Goal: Obtain resource: Obtain resource

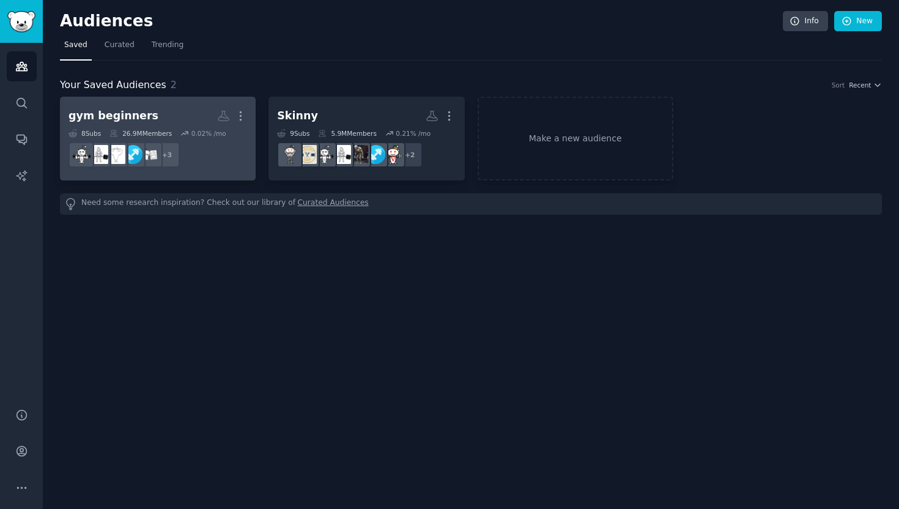
click at [225, 165] on dd "+ 3" at bounding box center [158, 155] width 179 height 34
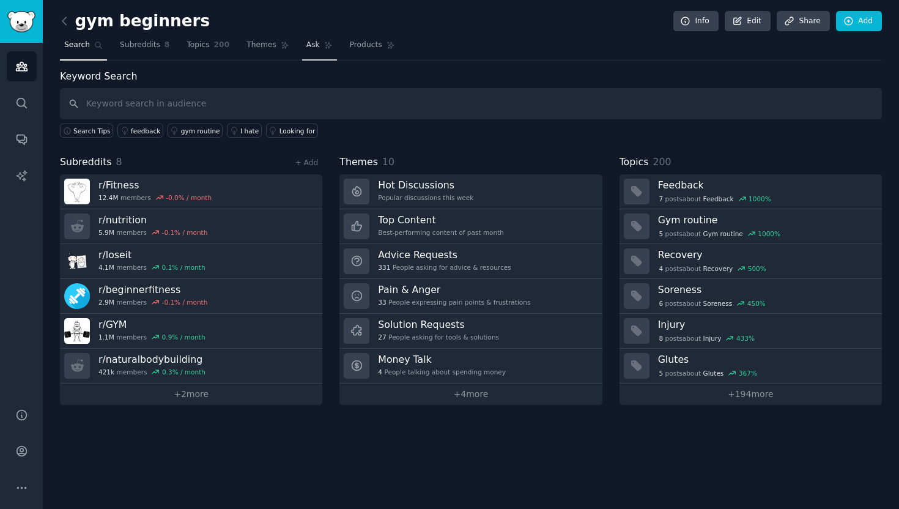
click at [319, 44] on link "Ask" at bounding box center [319, 47] width 35 height 25
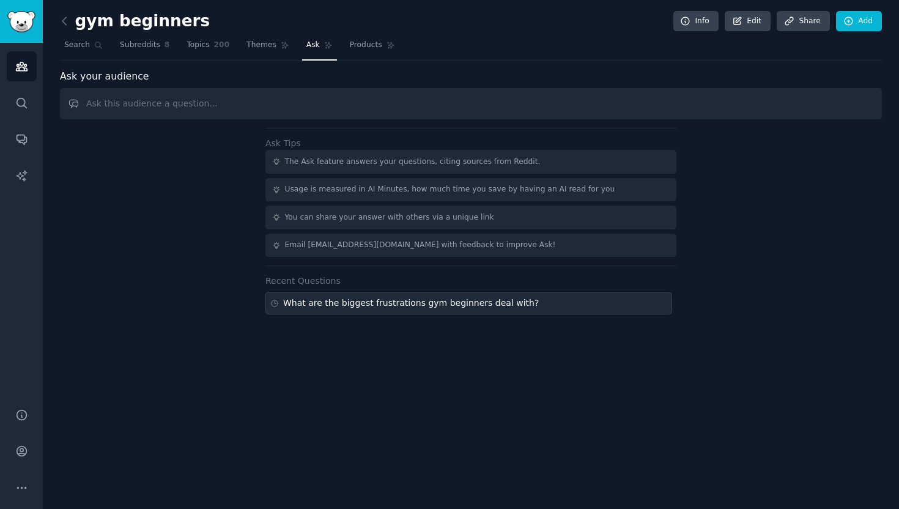
click at [377, 297] on div "What are the biggest frustrations gym beginners deal with?" at bounding box center [411, 303] width 256 height 13
type input "What are the biggest frustrations gym beginners deal with?"
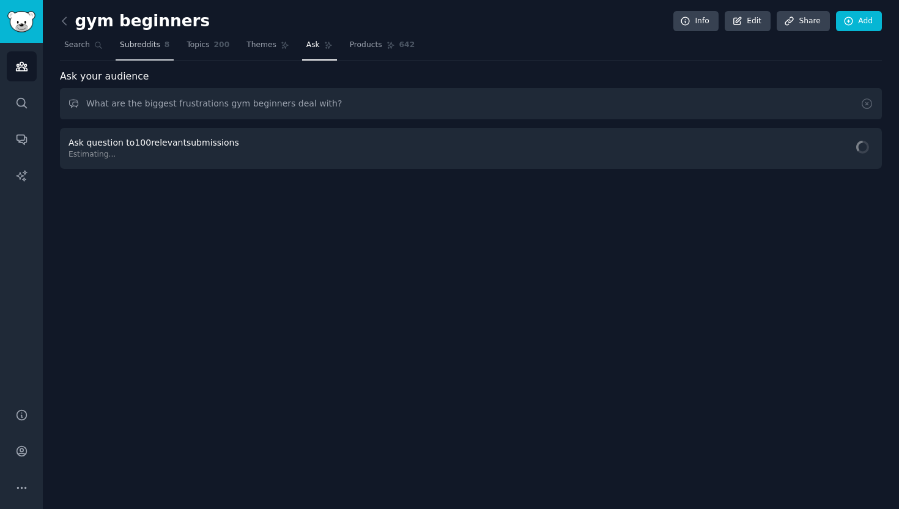
click at [146, 39] on link "Subreddits 8" at bounding box center [145, 47] width 58 height 25
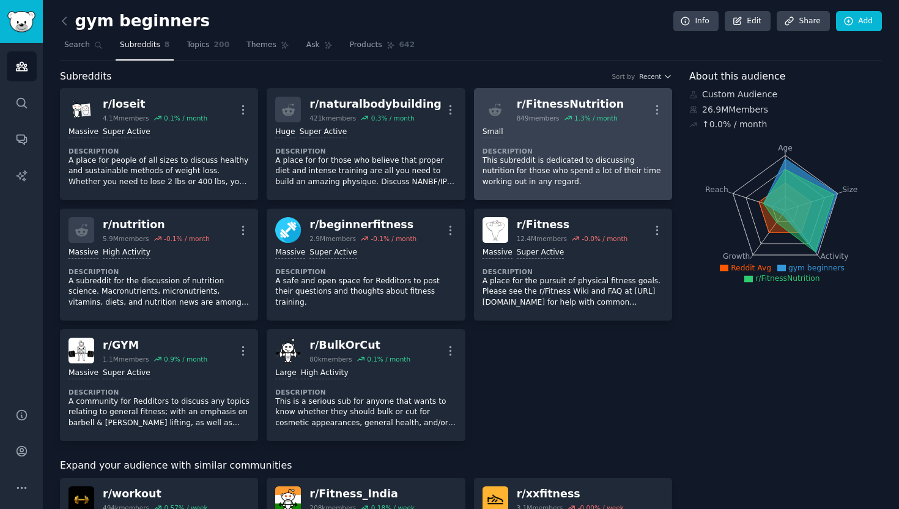
click at [538, 155] on p "This subreddit is dedicated to discussing nutrition for those who spend a lot o…" at bounding box center [573, 171] width 181 height 32
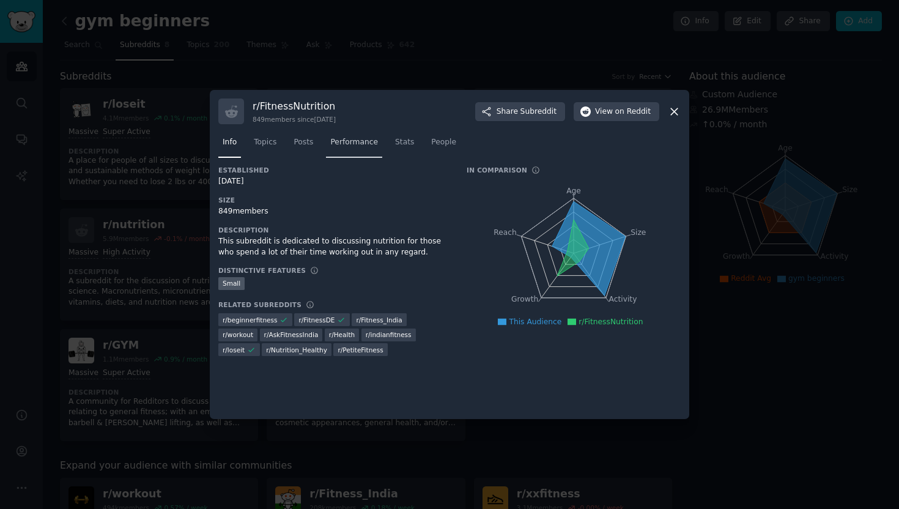
click at [351, 156] on link "Performance" at bounding box center [354, 145] width 56 height 25
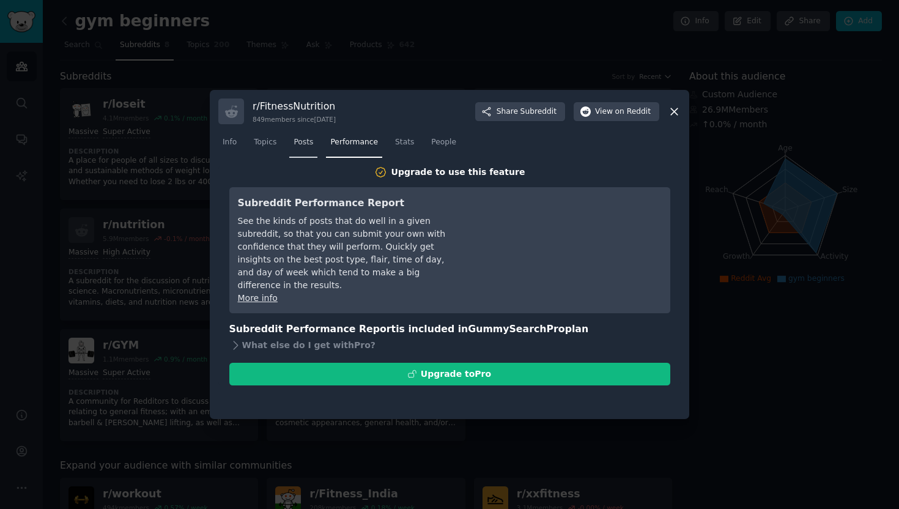
click at [311, 147] on span "Posts" at bounding box center [304, 142] width 20 height 11
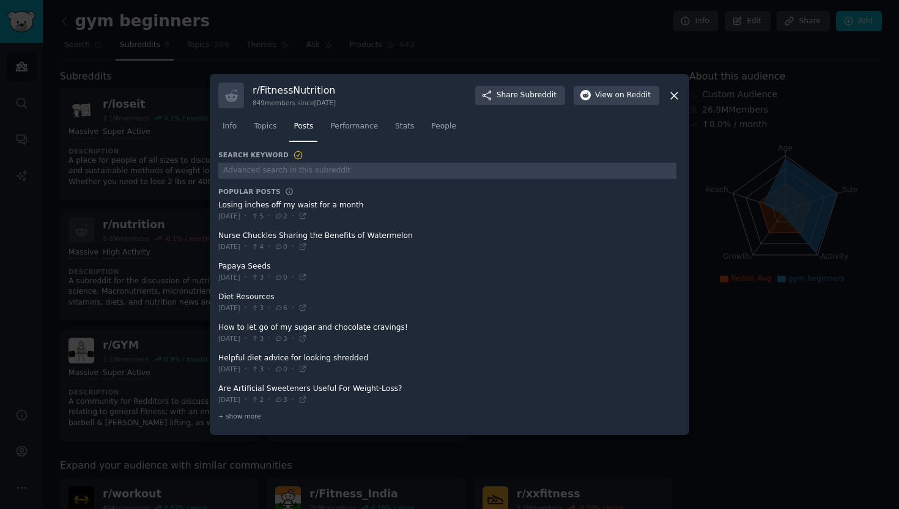
click at [675, 100] on icon at bounding box center [674, 95] width 13 height 13
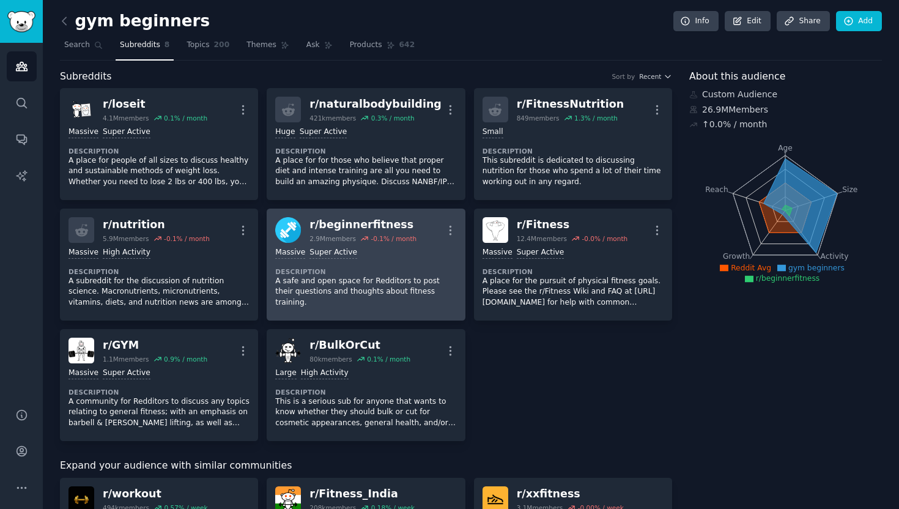
scroll to position [433, 0]
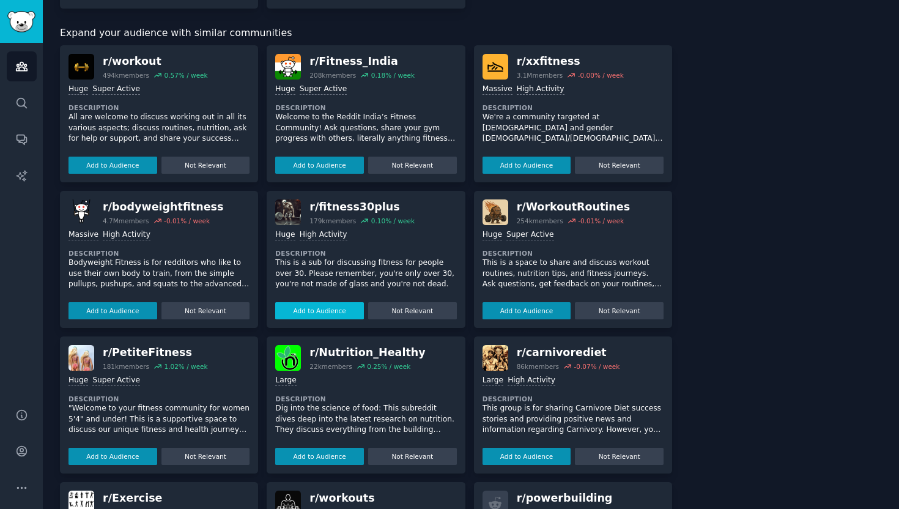
click at [346, 304] on button "Add to Audience" at bounding box center [319, 310] width 89 height 17
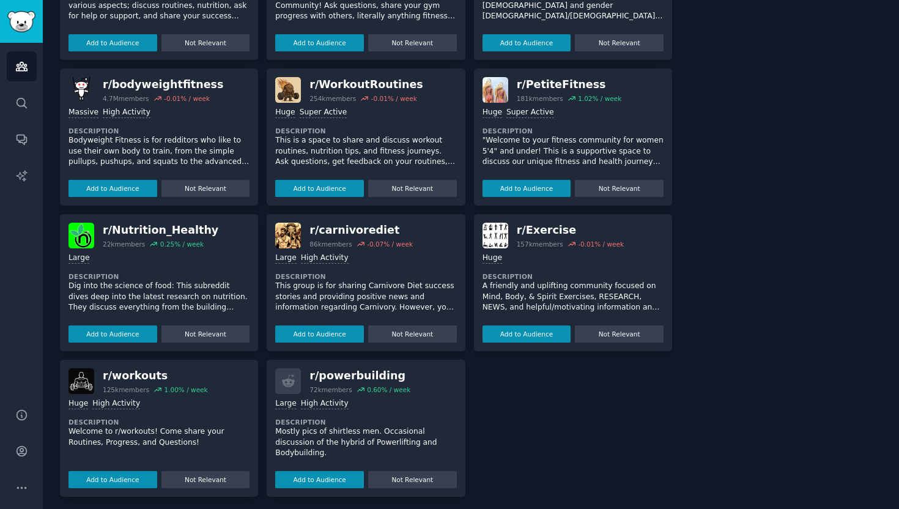
scroll to position [0, 0]
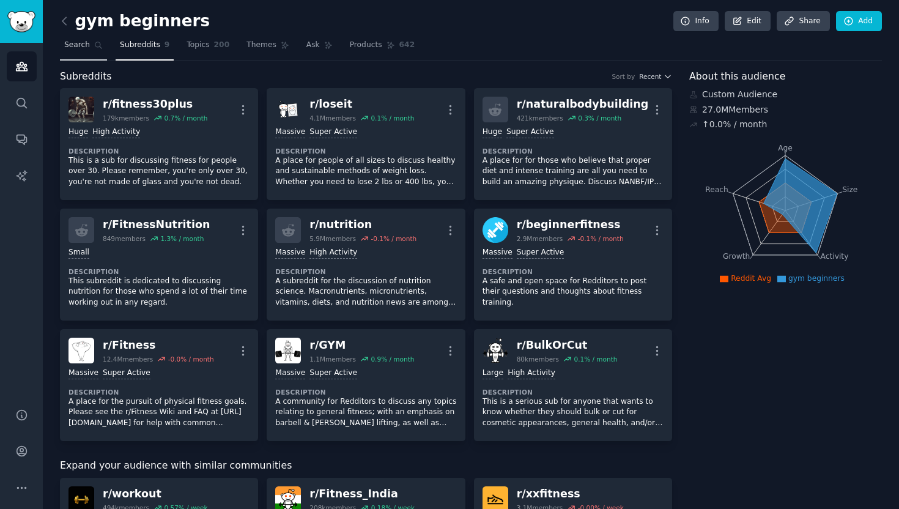
click at [82, 42] on span "Search" at bounding box center [77, 45] width 26 height 11
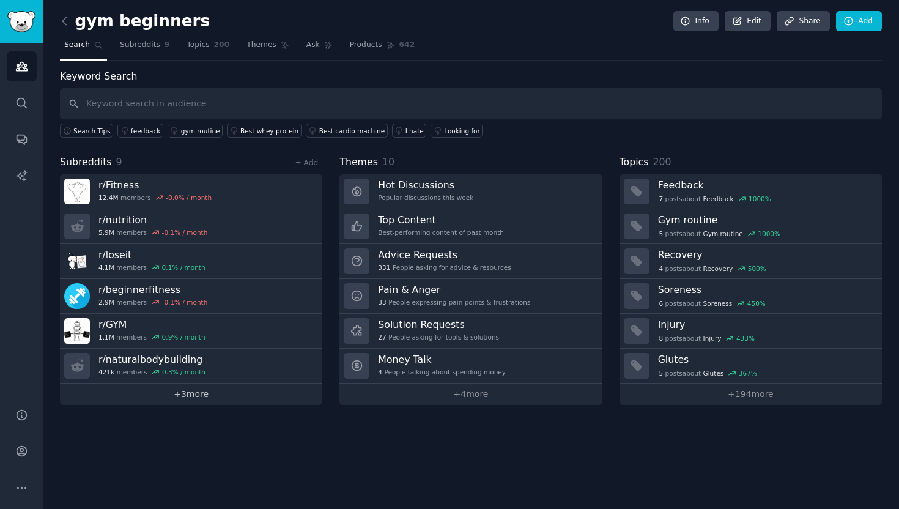
click at [229, 395] on link "+ 3 more" at bounding box center [191, 394] width 262 height 21
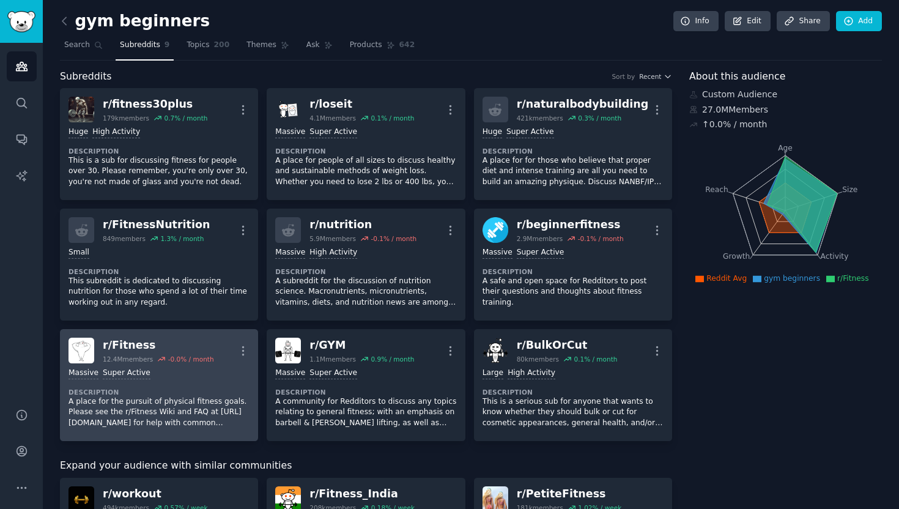
click at [214, 399] on p "A place for the pursuit of physical fitness goals. Please see the r/Fitness Wik…" at bounding box center [159, 412] width 181 height 32
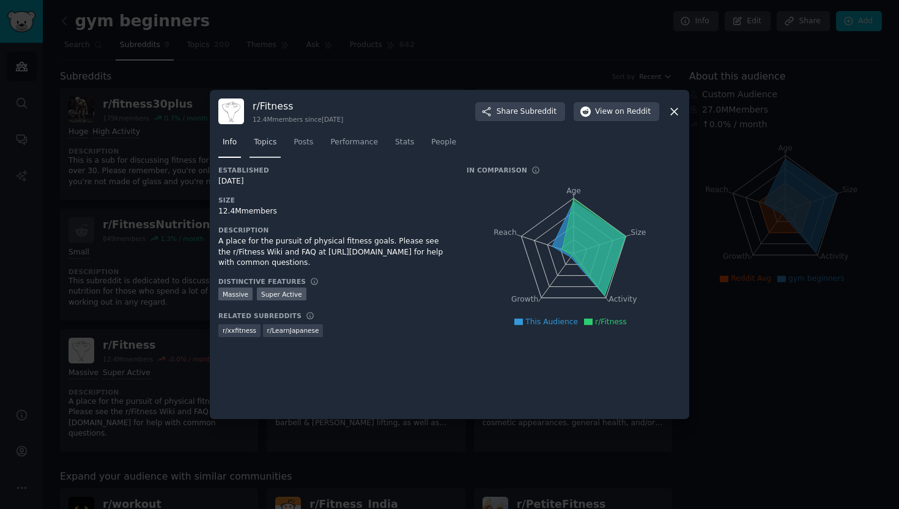
click at [258, 140] on span "Topics" at bounding box center [265, 142] width 23 height 11
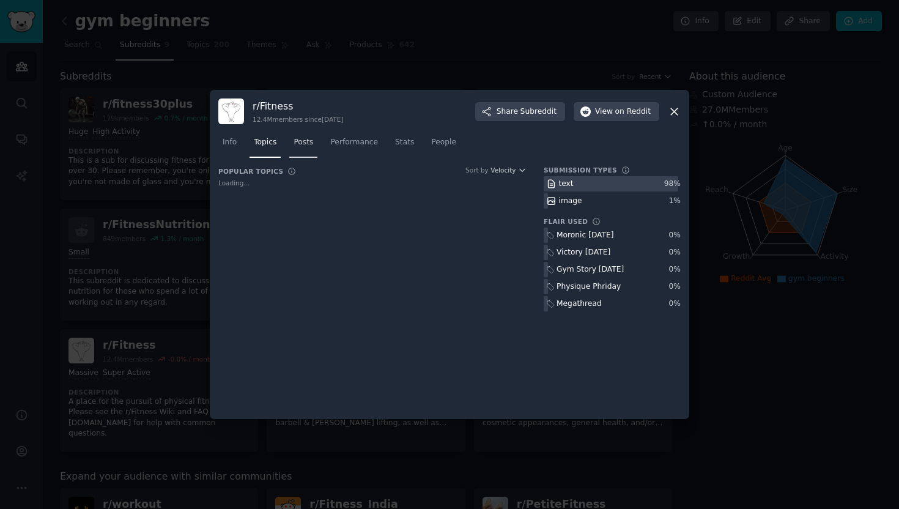
click at [310, 148] on link "Posts" at bounding box center [303, 145] width 28 height 25
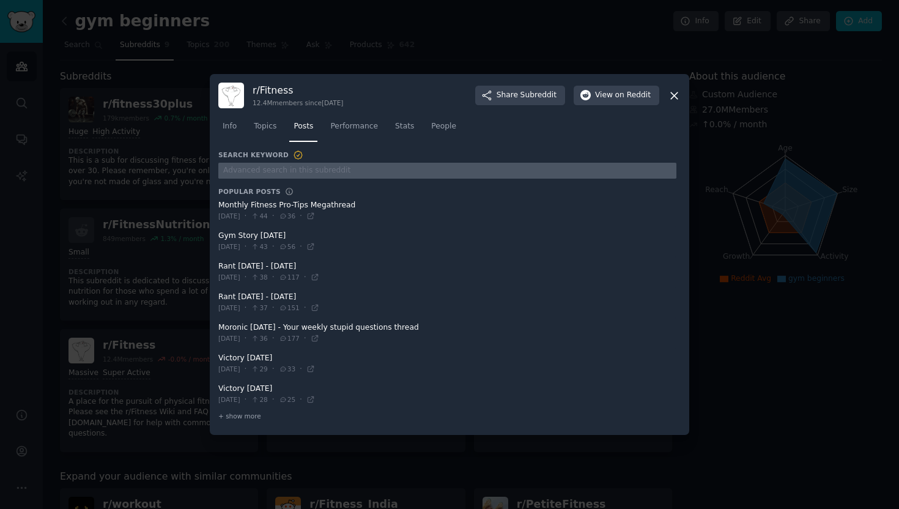
click at [383, 172] on input "text" at bounding box center [447, 171] width 458 height 17
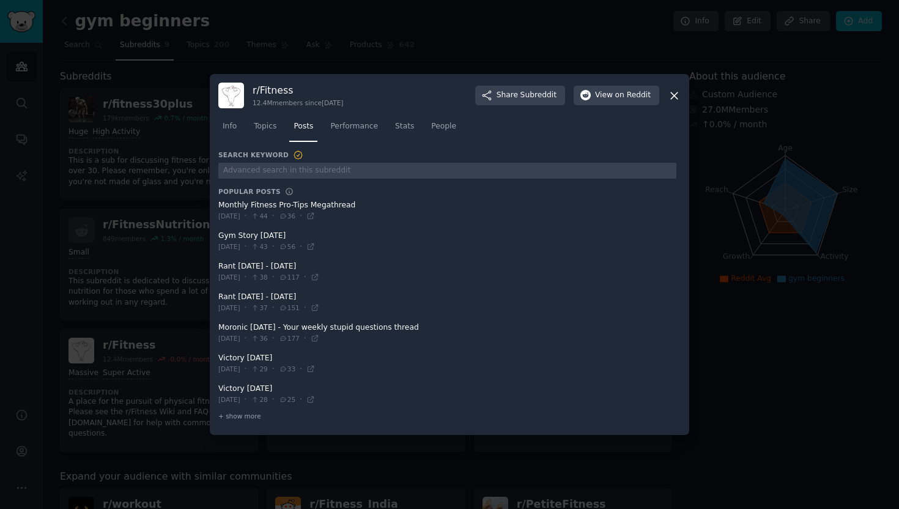
click at [332, 205] on span at bounding box center [447, 211] width 458 height 30
click at [362, 138] on link "Performance" at bounding box center [354, 129] width 56 height 25
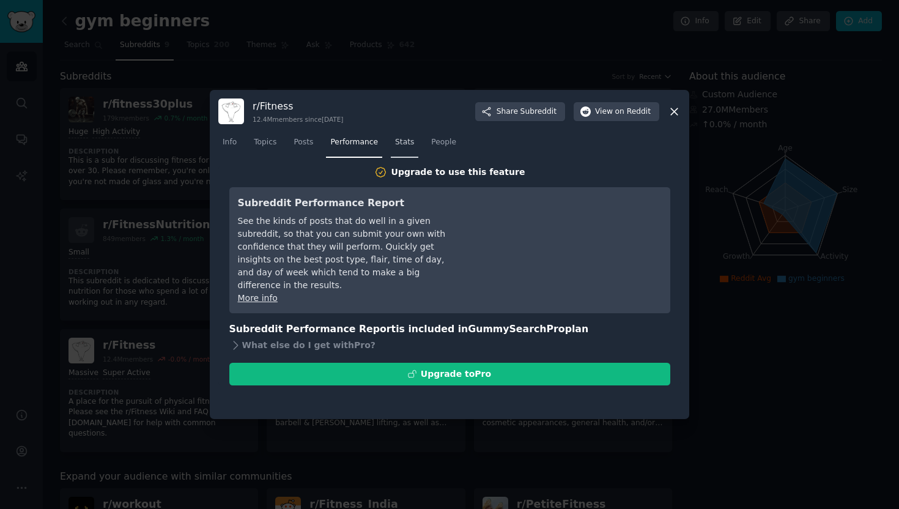
click at [398, 148] on link "Stats" at bounding box center [405, 145] width 28 height 25
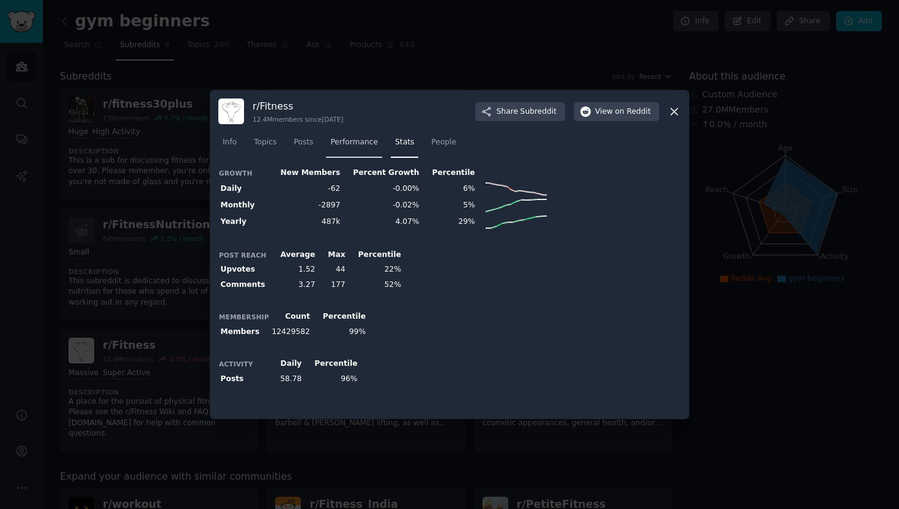
click at [353, 151] on link "Performance" at bounding box center [354, 145] width 56 height 25
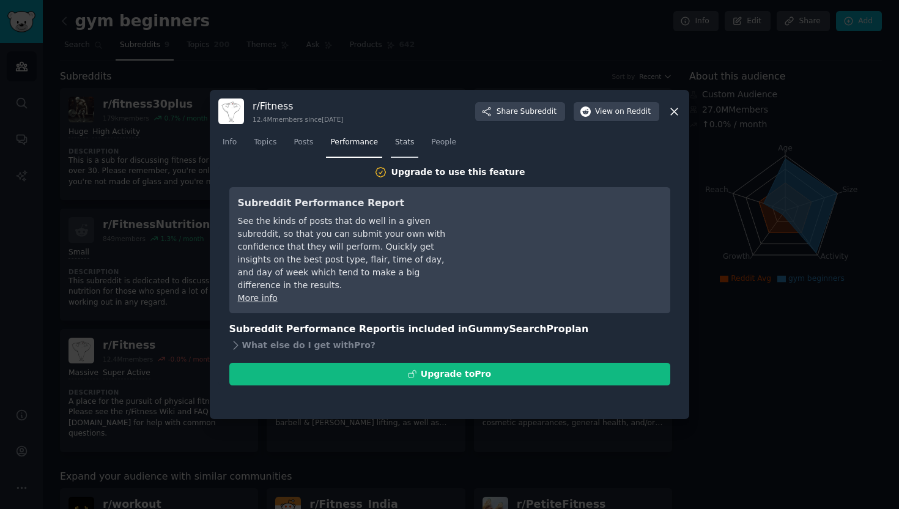
click at [409, 150] on link "Stats" at bounding box center [405, 145] width 28 height 25
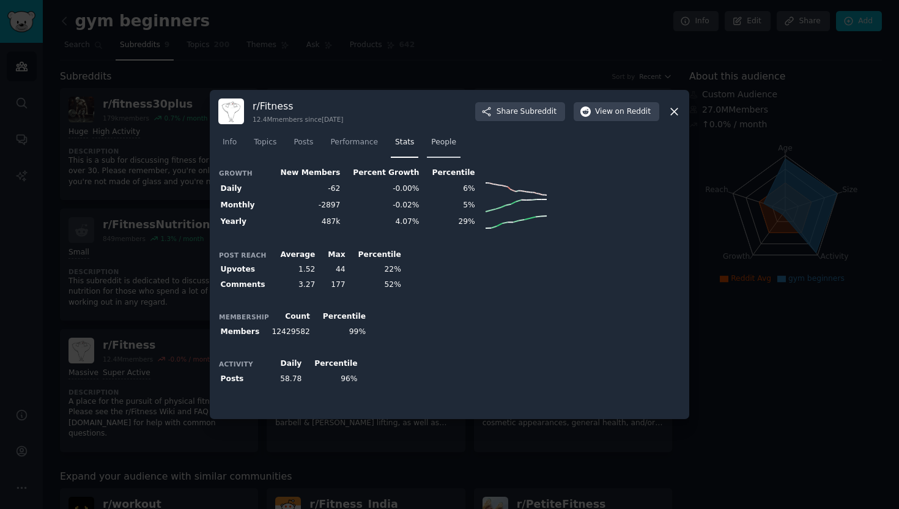
click at [440, 146] on span "People" at bounding box center [443, 142] width 25 height 11
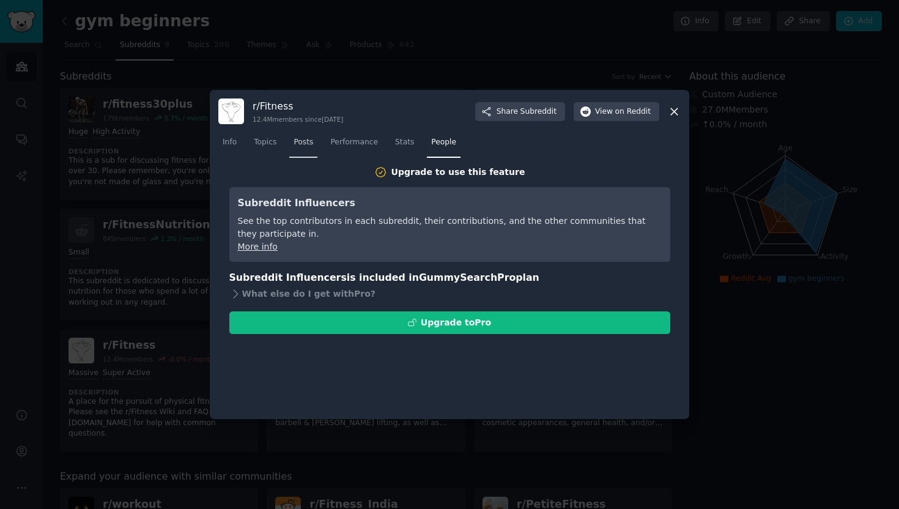
click at [303, 149] on link "Posts" at bounding box center [303, 145] width 28 height 25
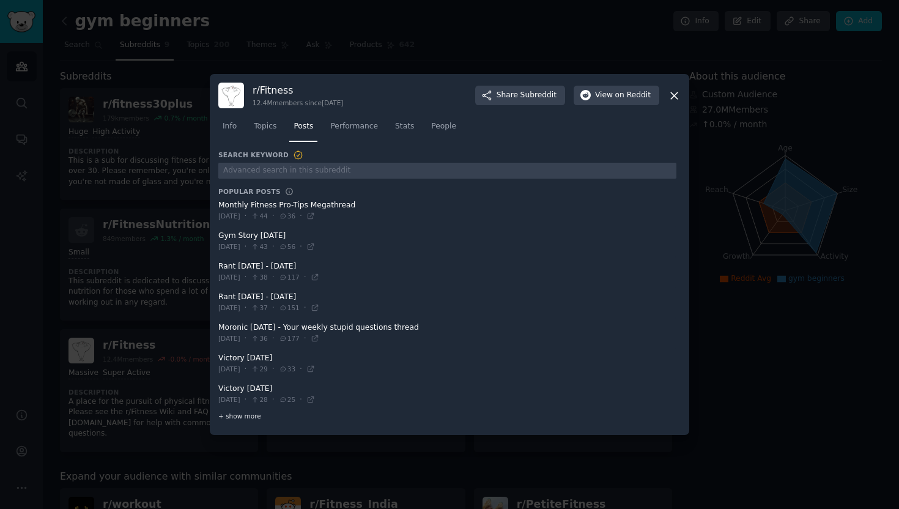
click at [251, 413] on span "+ show more" at bounding box center [239, 416] width 43 height 9
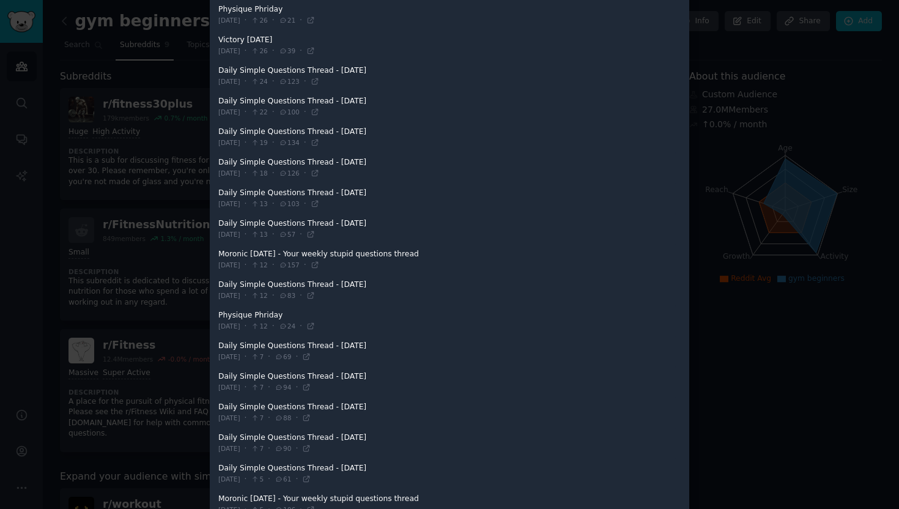
scroll to position [537, 0]
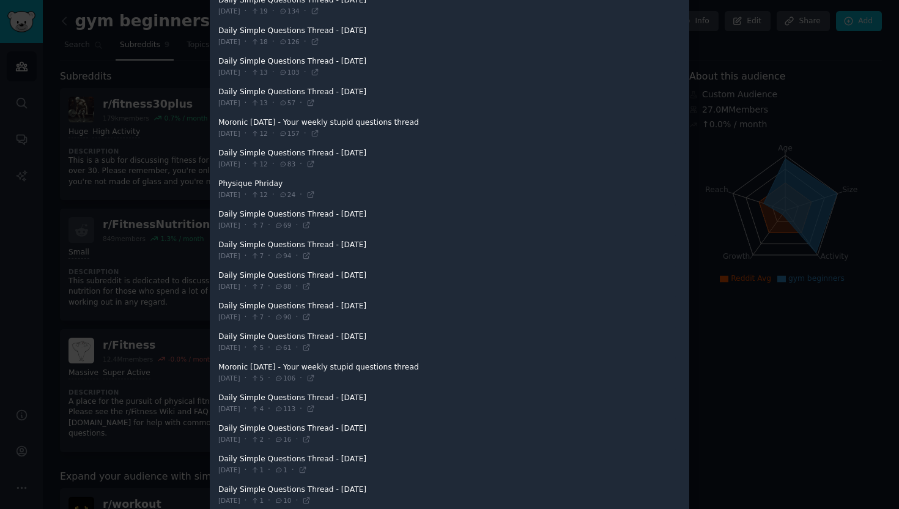
click at [746, 380] on div at bounding box center [449, 254] width 899 height 509
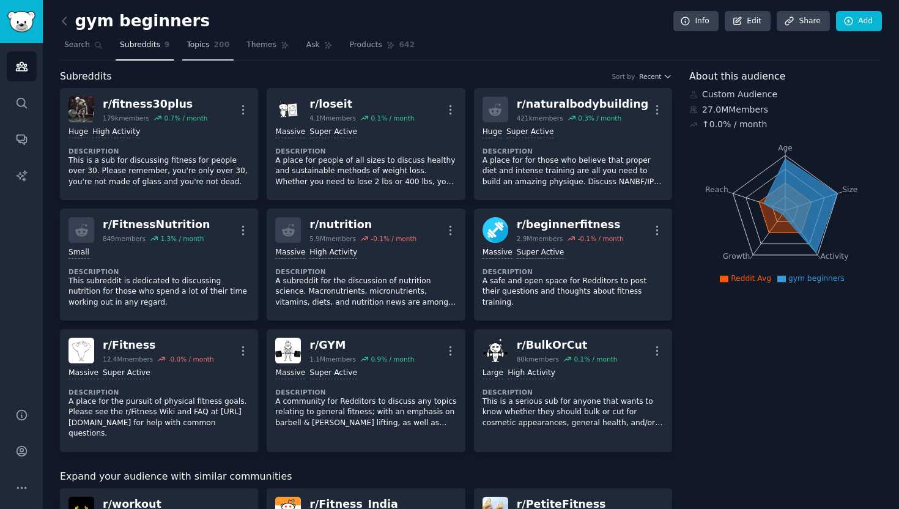
click at [203, 57] on link "Topics 200" at bounding box center [207, 47] width 51 height 25
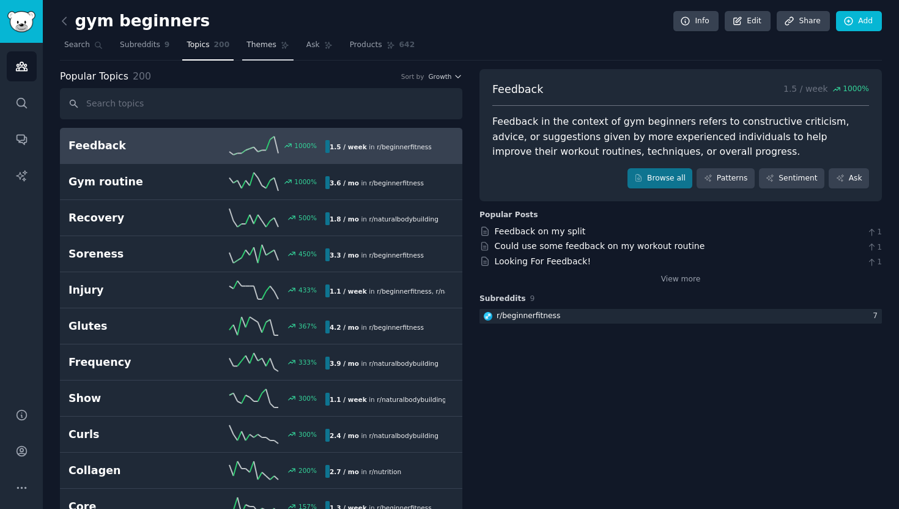
click at [262, 53] on link "Themes" at bounding box center [267, 47] width 51 height 25
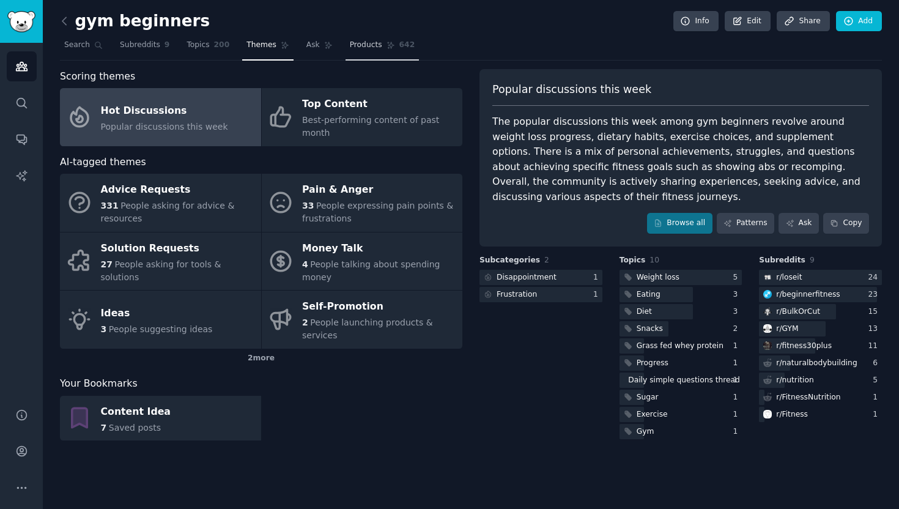
click at [368, 48] on span "Products" at bounding box center [366, 45] width 32 height 11
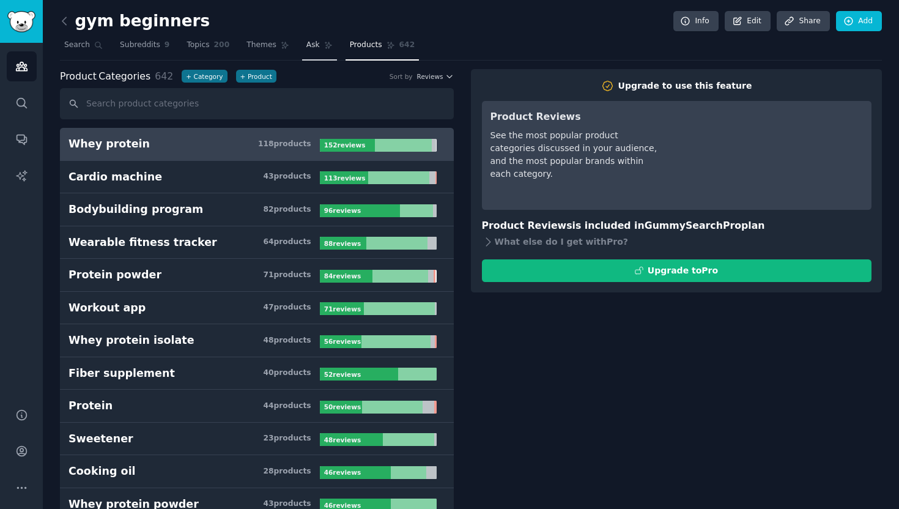
click at [307, 47] on span "Ask" at bounding box center [312, 45] width 13 height 11
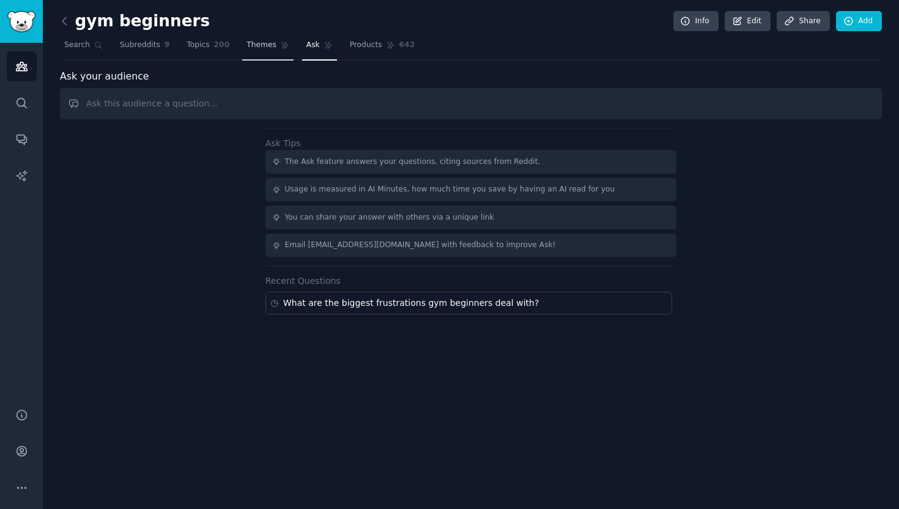
click at [259, 50] on link "Themes" at bounding box center [267, 47] width 51 height 25
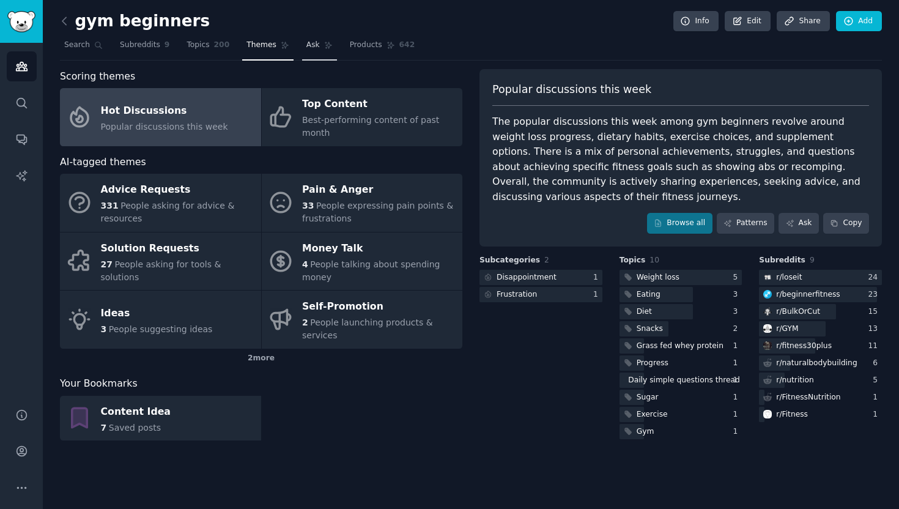
click at [315, 55] on link "Ask" at bounding box center [319, 47] width 35 height 25
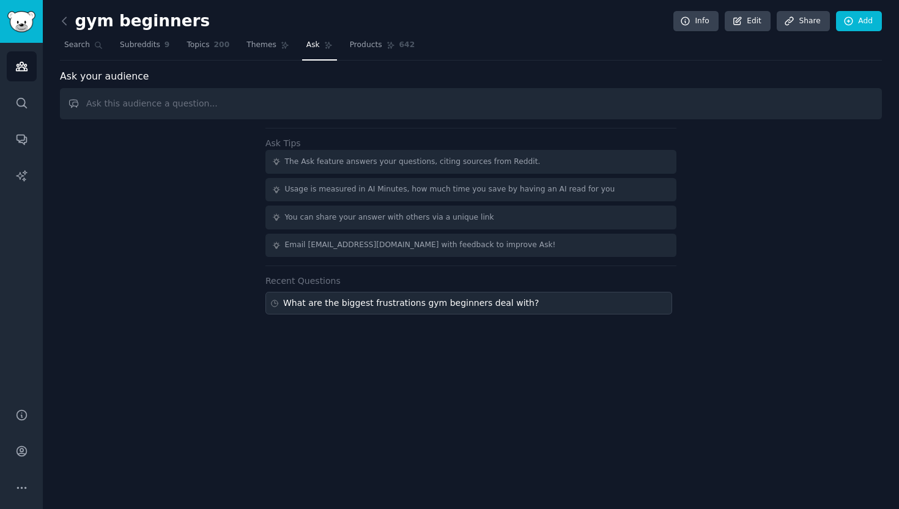
click at [533, 305] on div "What are the biggest frustrations gym beginners deal with?" at bounding box center [469, 303] width 407 height 23
type input "What are the biggest frustrations gym beginners deal with?"
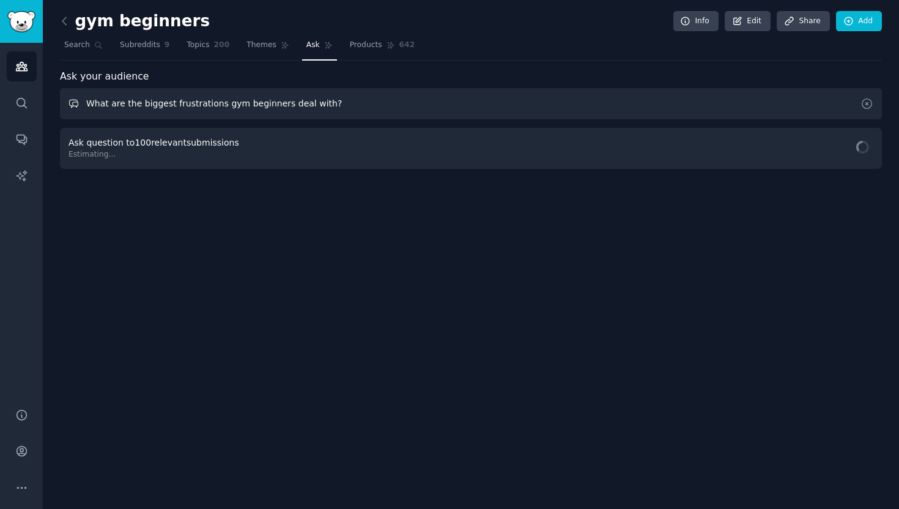
drag, startPoint x: 341, startPoint y: 105, endPoint x: 84, endPoint y: 105, distance: 257.6
click at [84, 105] on input "What are the biggest frustrations gym beginners deal with?" at bounding box center [471, 103] width 822 height 31
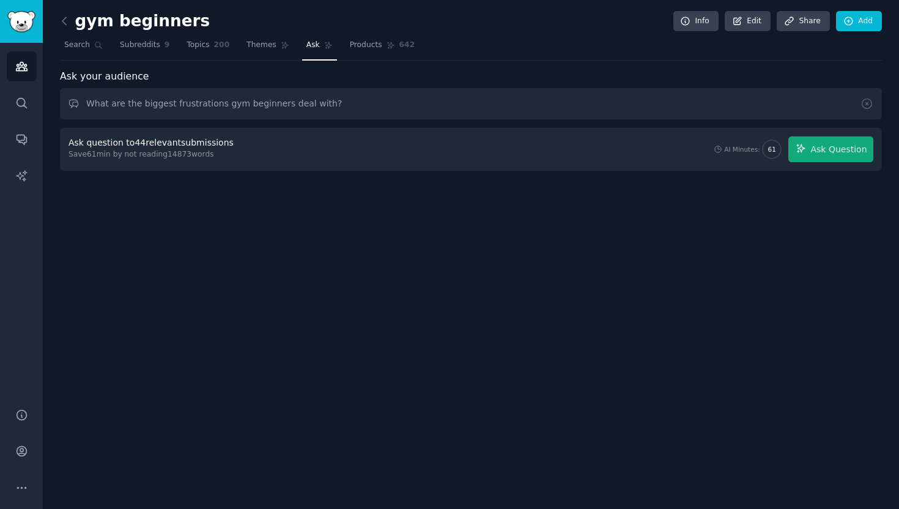
click at [436, 267] on div "gym beginners Info Edit Share Add Search Subreddits 9 Topics 200 Themes Ask Pro…" at bounding box center [471, 254] width 856 height 509
click at [232, 105] on input "What are the biggest frustrations gym beginners deal with?" at bounding box center [471, 103] width 822 height 31
click at [429, 102] on input "What are the biggest frustrations gym beginners deal with?" at bounding box center [471, 103] width 822 height 31
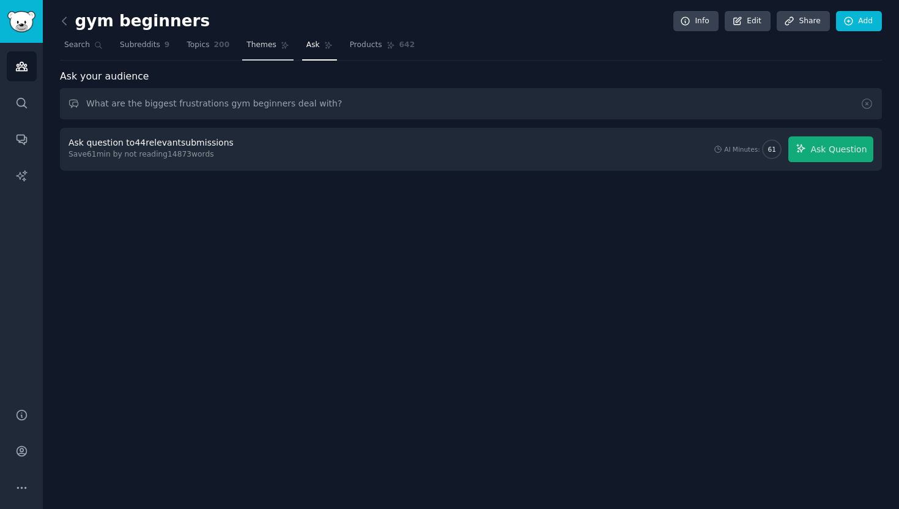
click at [264, 52] on link "Themes" at bounding box center [267, 47] width 51 height 25
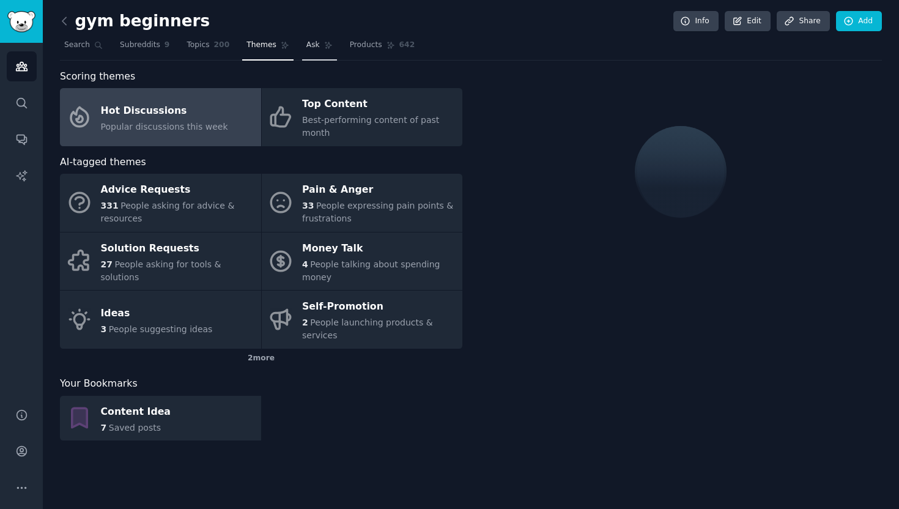
click at [309, 53] on link "Ask" at bounding box center [319, 47] width 35 height 25
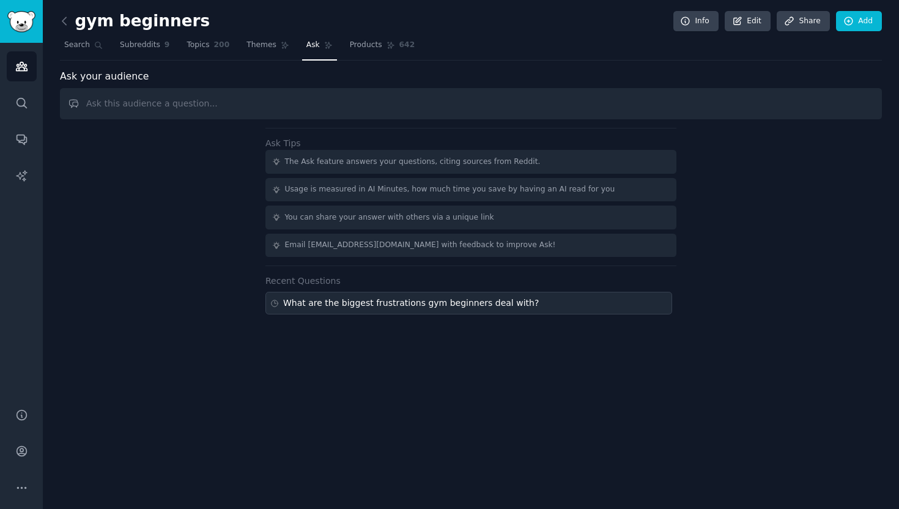
click at [391, 309] on div "What are the biggest frustrations gym beginners deal with?" at bounding box center [469, 303] width 407 height 23
type input "What are the biggest frustrations gym beginners deal with?"
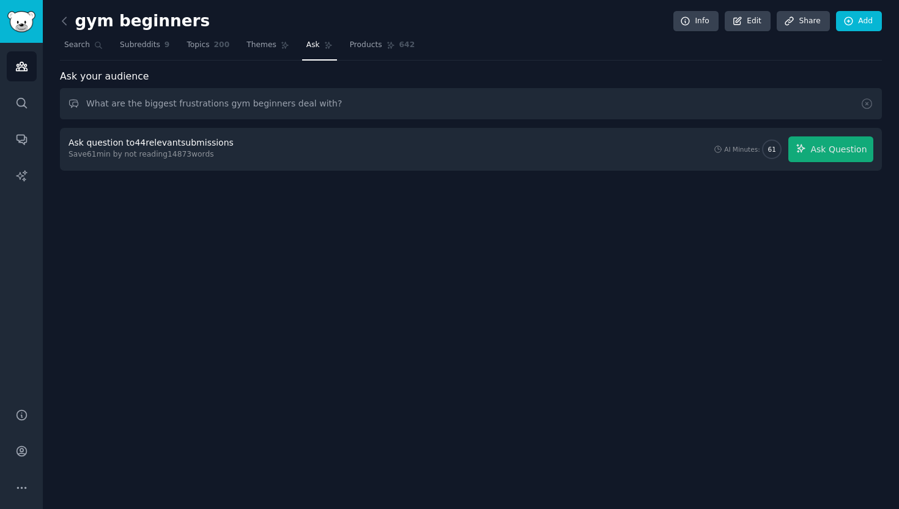
click at [706, 125] on div "Ask your audience What are the biggest frustrations gym beginners deal with? As…" at bounding box center [471, 120] width 822 height 102
drag, startPoint x: 453, startPoint y: 103, endPoint x: 40, endPoint y: 95, distance: 412.4
click at [40, 95] on div "Audiences Search Conversations AI Reports Help Account More gym beginners Info …" at bounding box center [449, 254] width 899 height 509
click at [311, 46] on span "Ask" at bounding box center [312, 45] width 13 height 11
click at [260, 44] on span "Themes" at bounding box center [262, 45] width 30 height 11
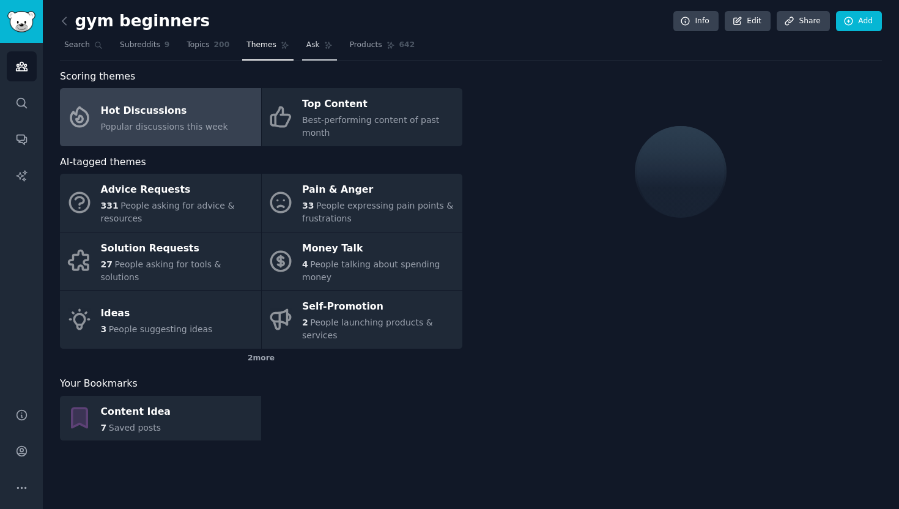
click at [311, 54] on link "Ask" at bounding box center [319, 47] width 35 height 25
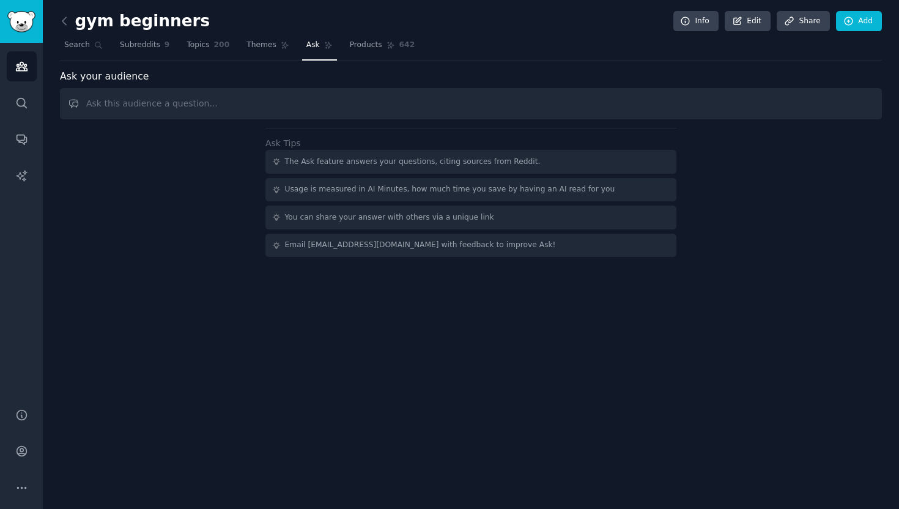
click at [188, 101] on input "text" at bounding box center [471, 103] width 822 height 31
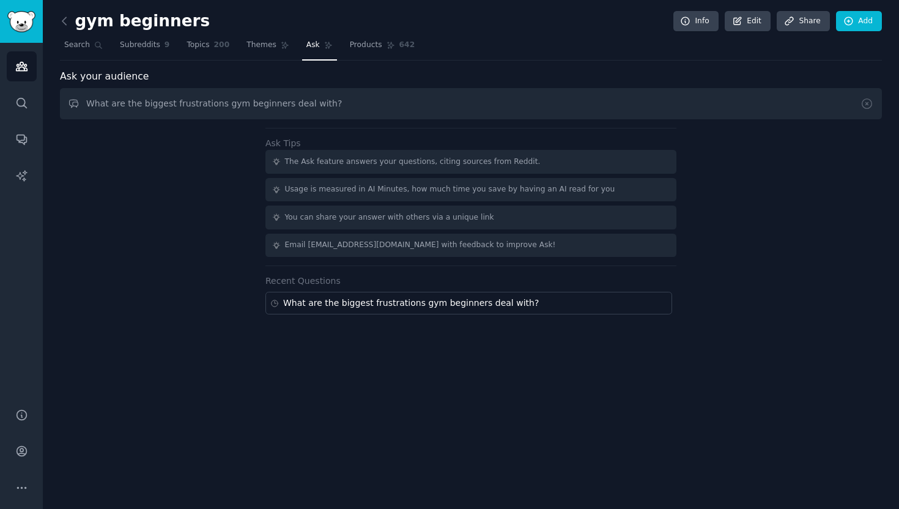
click at [201, 103] on input "What are the biggest frustrations gym beginners deal with?" at bounding box center [471, 103] width 822 height 31
drag, startPoint x: 188, startPoint y: 109, endPoint x: 195, endPoint y: 102, distance: 10.4
click at [189, 100] on input "What are the biggest pinpoints gym beginners deal with?" at bounding box center [471, 103] width 822 height 31
click at [357, 103] on input "What are the biggest pain points gym beginners deal with?" at bounding box center [471, 103] width 822 height 31
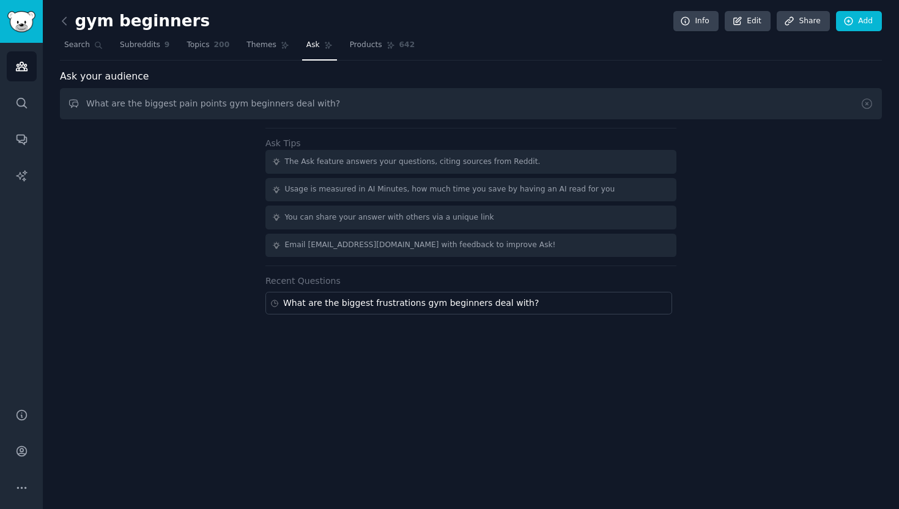
type input "What are the biggest pain points gym beginners deal with?"
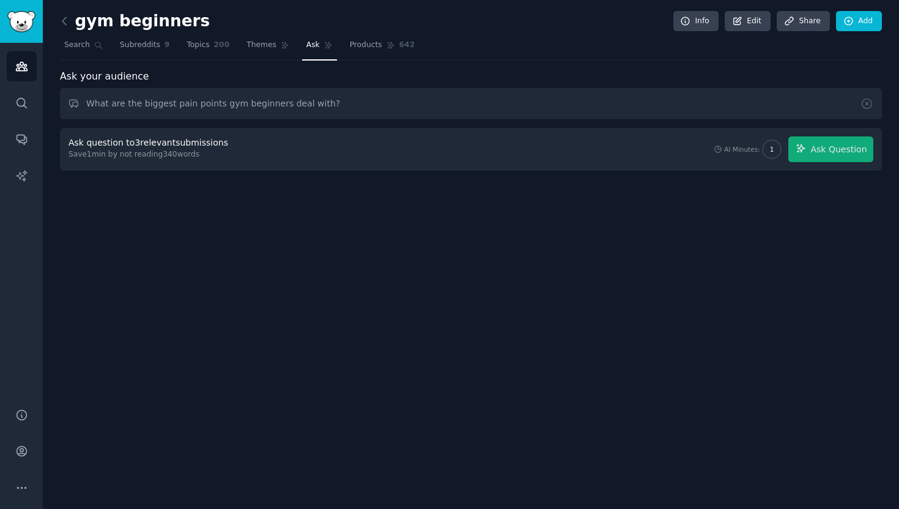
click at [313, 53] on link "Ask" at bounding box center [319, 47] width 35 height 25
click at [261, 45] on span "Themes" at bounding box center [262, 45] width 30 height 11
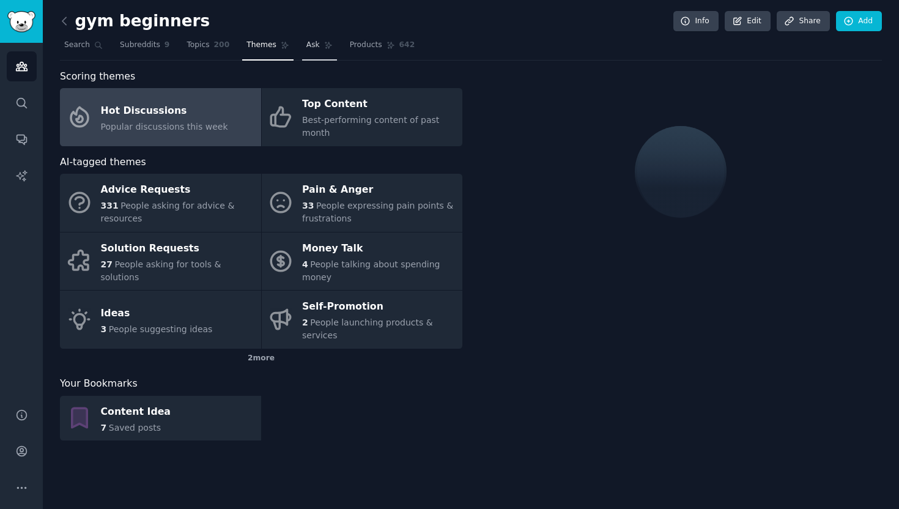
click at [314, 53] on link "Ask" at bounding box center [319, 47] width 35 height 25
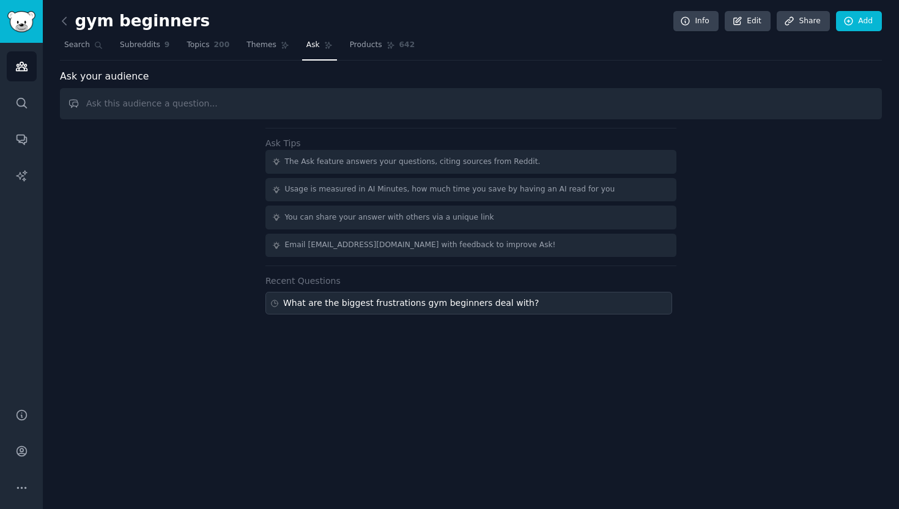
click at [472, 301] on div "What are the biggest frustrations gym beginners deal with?" at bounding box center [411, 303] width 256 height 13
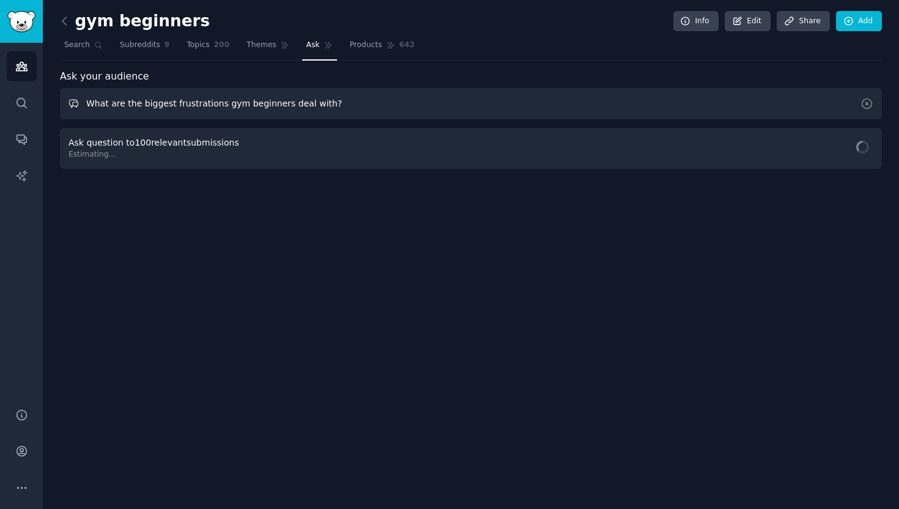
click at [351, 112] on input "What are the biggest frustrations gym beginners deal with?" at bounding box center [471, 103] width 822 height 31
drag, startPoint x: 347, startPoint y: 110, endPoint x: 78, endPoint y: 105, distance: 269.2
click at [78, 105] on input "What are the biggest frustrations gym beginners deal with?" at bounding box center [471, 103] width 822 height 31
paste input "problems do people face in their first few months of working out"
type input "What problems do people face in their first few months of working out?"
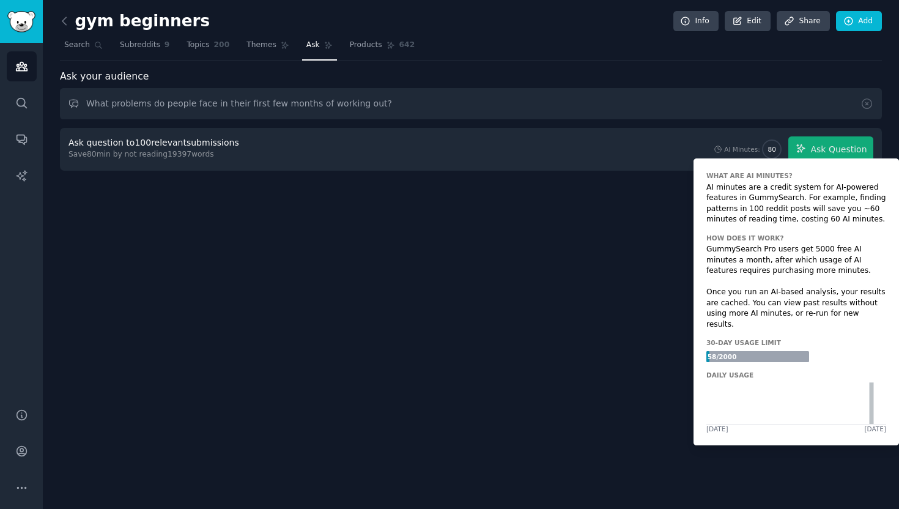
click at [721, 148] on icon at bounding box center [718, 149] width 9 height 9
click at [771, 150] on span "80" at bounding box center [772, 149] width 8 height 9
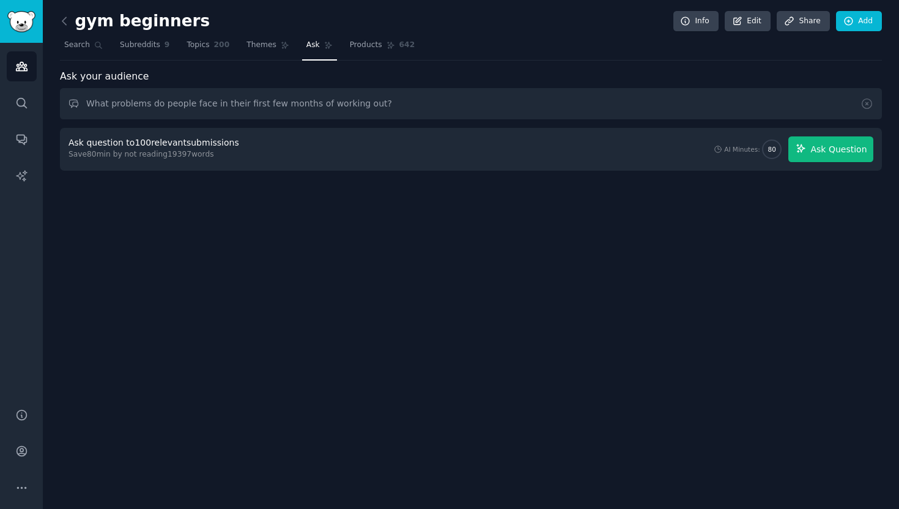
click at [841, 148] on span "Ask Question" at bounding box center [839, 149] width 56 height 13
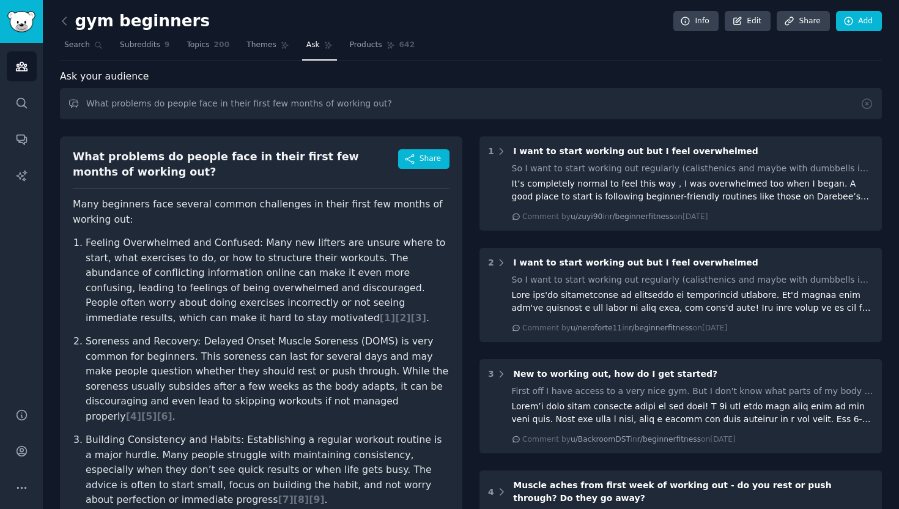
click at [302, 48] on link "Ask" at bounding box center [319, 47] width 35 height 25
click at [248, 42] on span "Themes" at bounding box center [262, 45] width 30 height 11
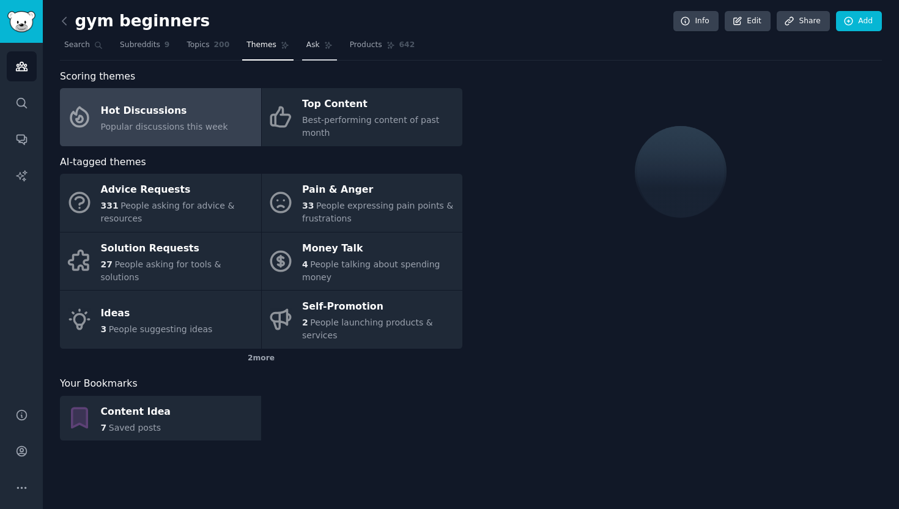
click at [305, 54] on link "Ask" at bounding box center [319, 47] width 35 height 25
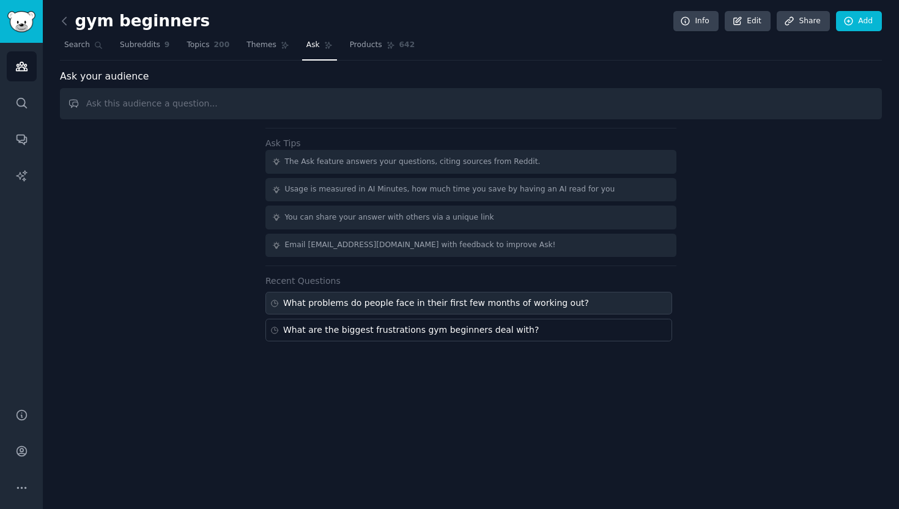
click at [438, 305] on div "What problems do people face in their first few months of working out?" at bounding box center [436, 303] width 306 height 13
type input "What problems do people face in their first few months of working out?"
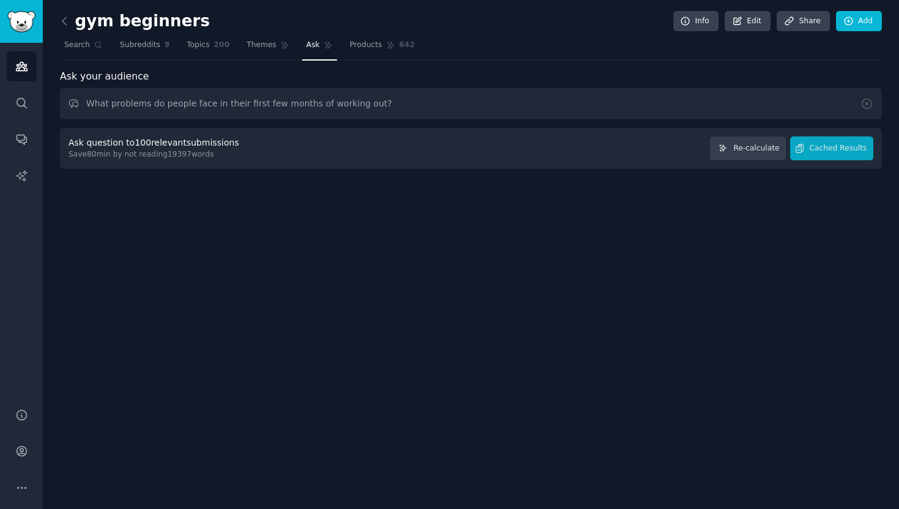
click at [313, 48] on span "Ask" at bounding box center [312, 45] width 13 height 11
click at [257, 49] on span "Themes" at bounding box center [262, 45] width 30 height 11
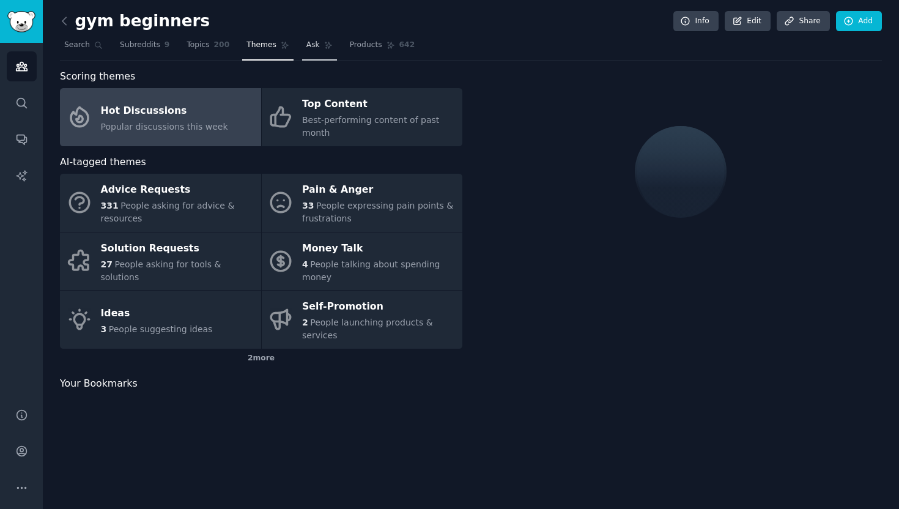
click at [306, 50] on span "Ask" at bounding box center [312, 45] width 13 height 11
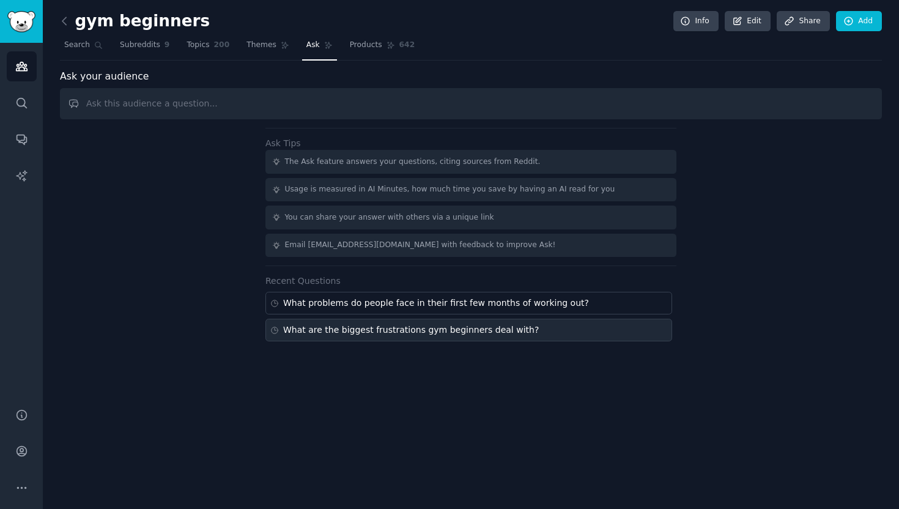
click at [412, 327] on div "What are the biggest frustrations gym beginners deal with?" at bounding box center [411, 330] width 256 height 13
type input "What are the biggest frustrations gym beginners deal with?"
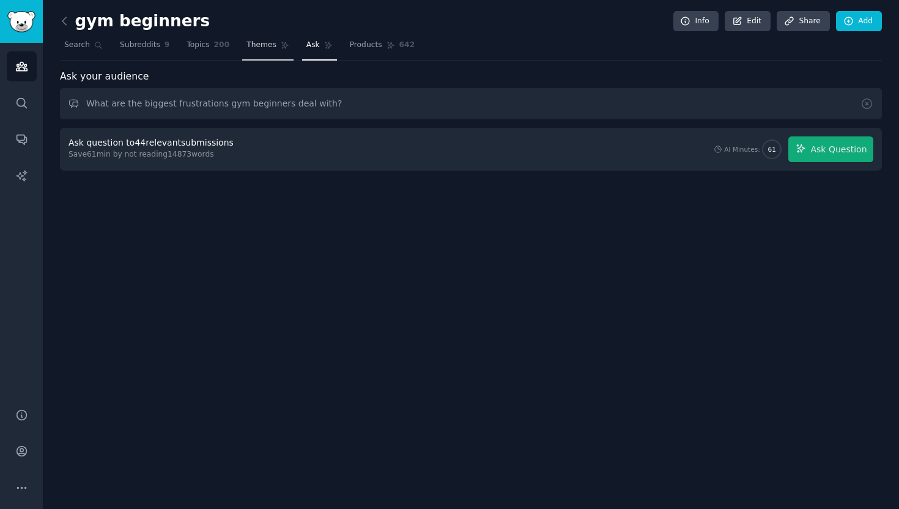
click at [256, 46] on span "Themes" at bounding box center [262, 45] width 30 height 11
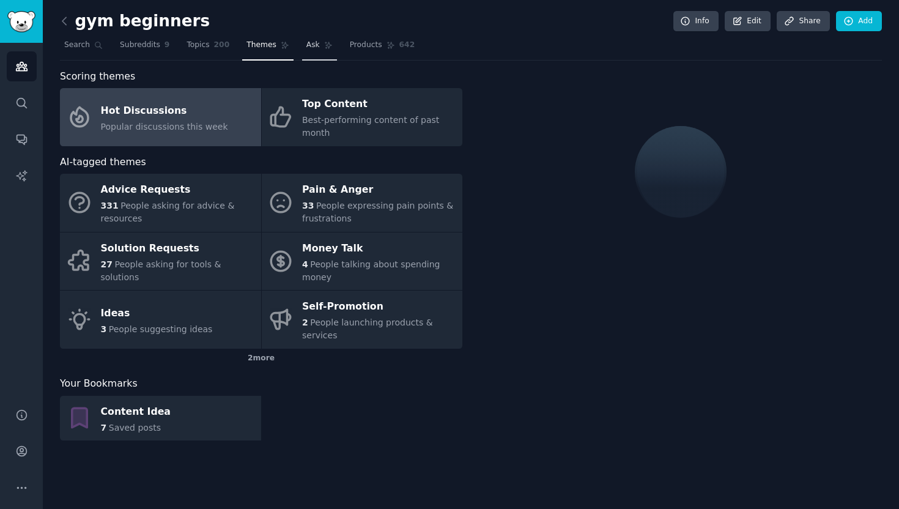
click at [310, 45] on span "Ask" at bounding box center [312, 45] width 13 height 11
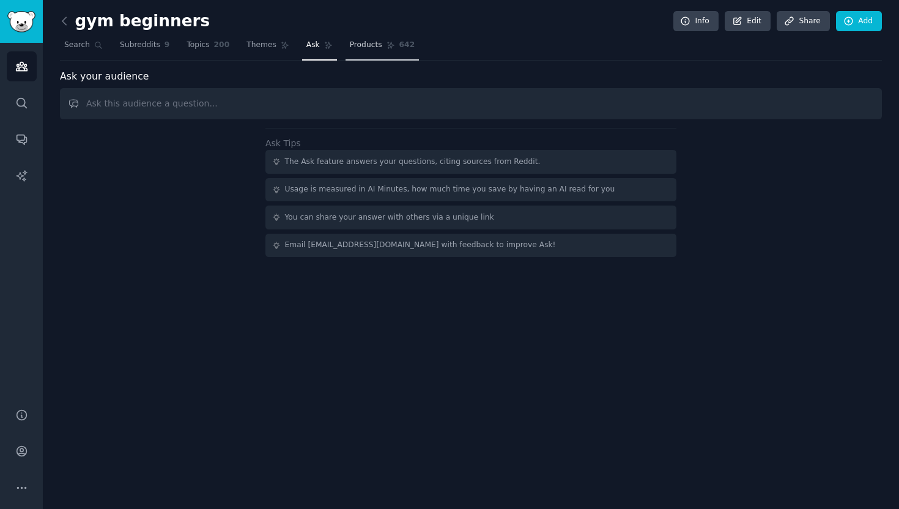
click at [346, 48] on link "Products 642" at bounding box center [382, 47] width 73 height 25
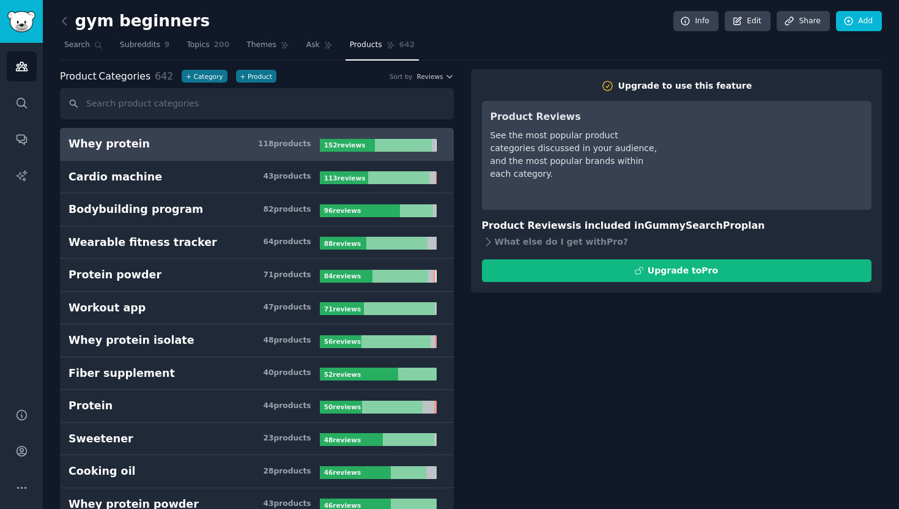
click at [297, 46] on nav "Search Subreddits 9 Topics 200 Themes Ask Products 642" at bounding box center [471, 47] width 822 height 25
click at [302, 47] on link "Ask" at bounding box center [319, 47] width 35 height 25
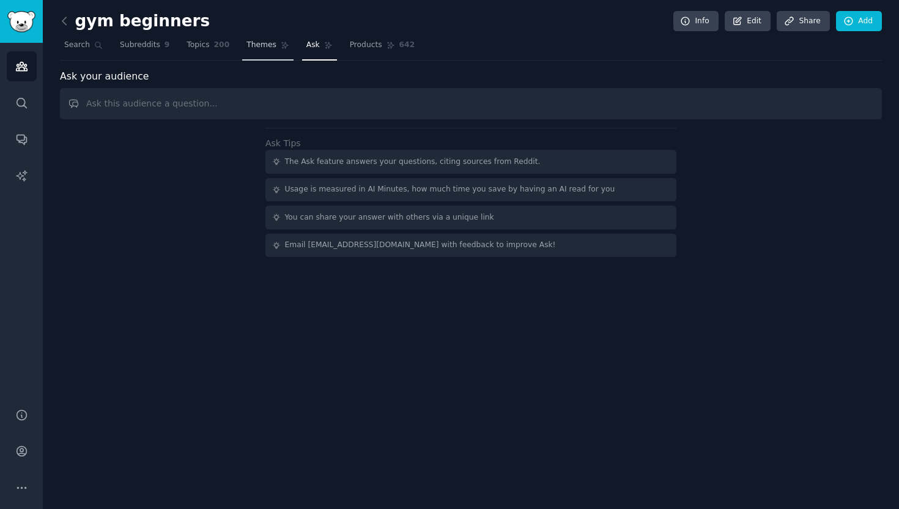
click at [262, 46] on span "Themes" at bounding box center [262, 45] width 30 height 11
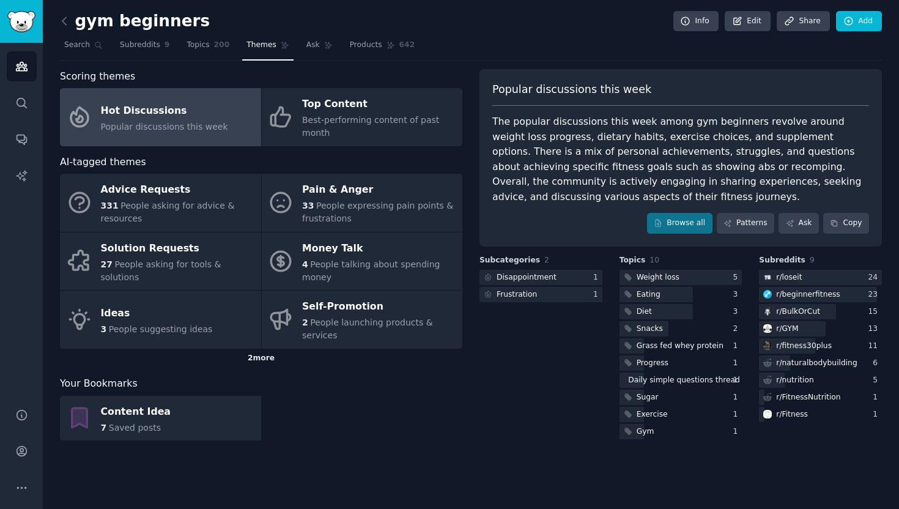
click at [275, 358] on div "2 more" at bounding box center [261, 359] width 403 height 20
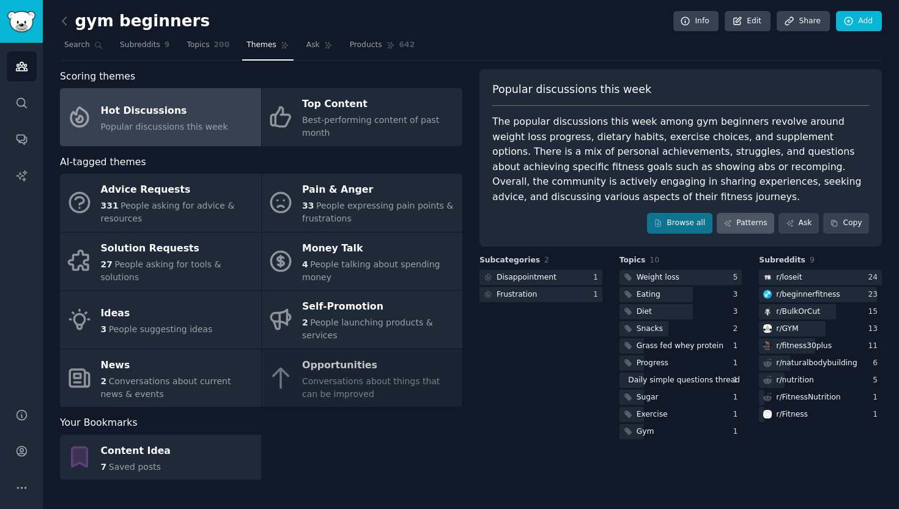
click at [757, 219] on link "Patterns" at bounding box center [746, 223] width 58 height 21
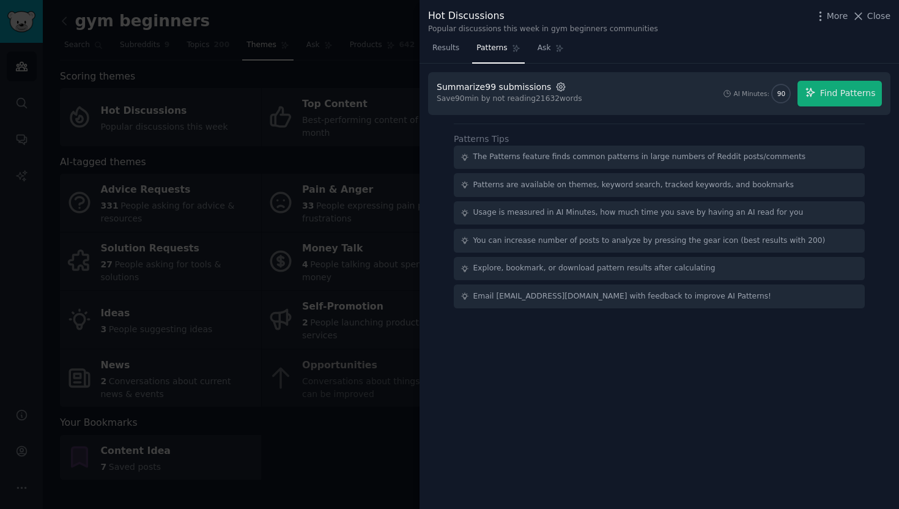
click at [557, 89] on icon "button" at bounding box center [561, 87] width 8 height 8
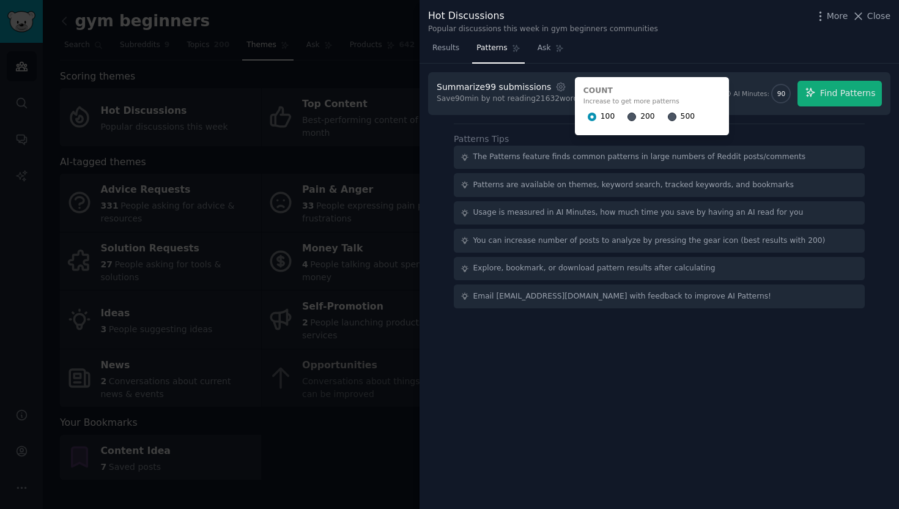
click at [628, 116] on input "200" at bounding box center [632, 117] width 9 height 9
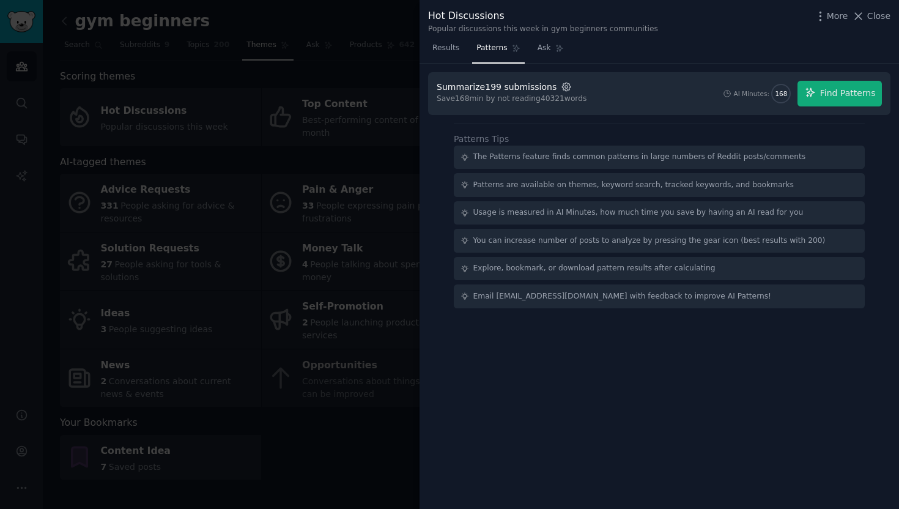
click at [561, 83] on icon "button" at bounding box center [566, 86] width 11 height 11
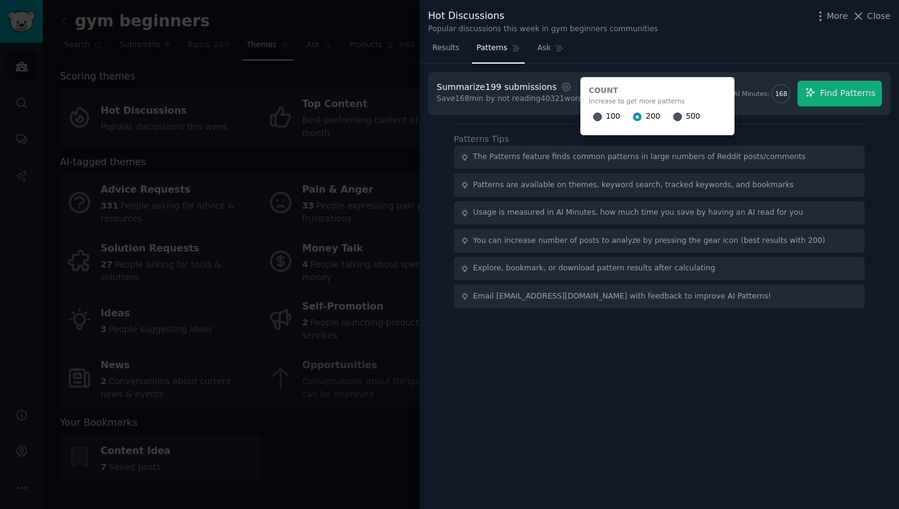
click at [593, 114] on input "100" at bounding box center [597, 117] width 9 height 9
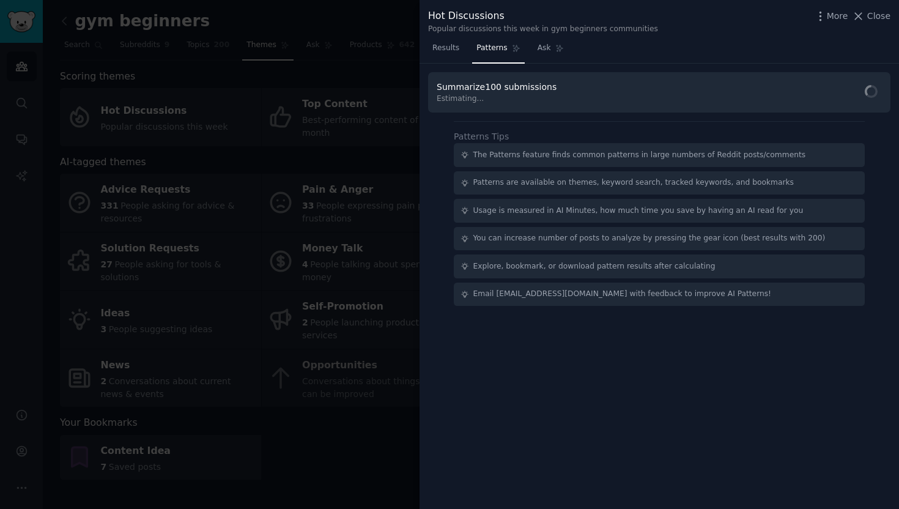
click at [355, 81] on div at bounding box center [449, 254] width 899 height 509
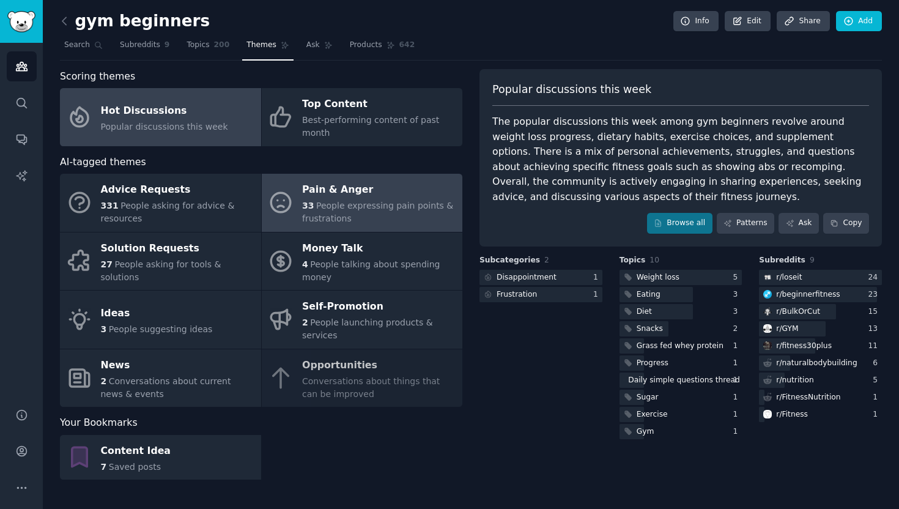
click at [362, 202] on span "People expressing pain points & frustrations" at bounding box center [377, 212] width 151 height 23
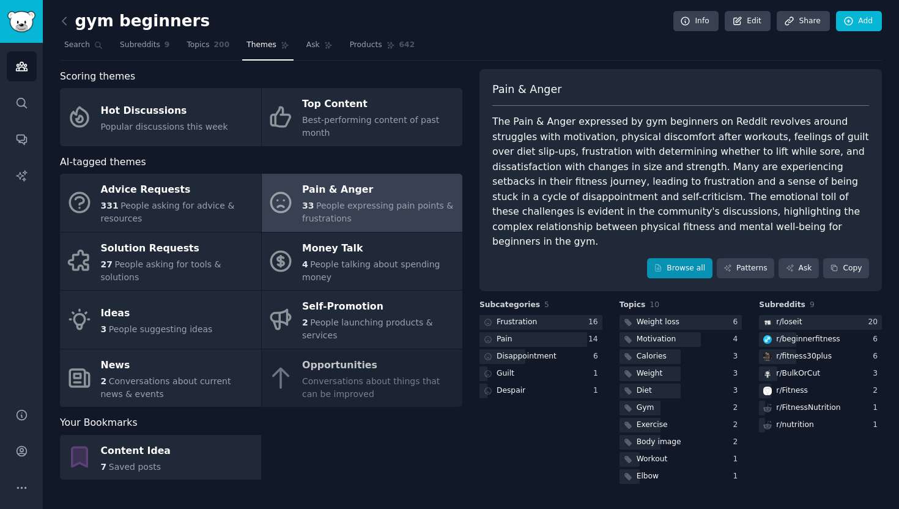
click at [693, 258] on link "Browse all" at bounding box center [679, 268] width 65 height 21
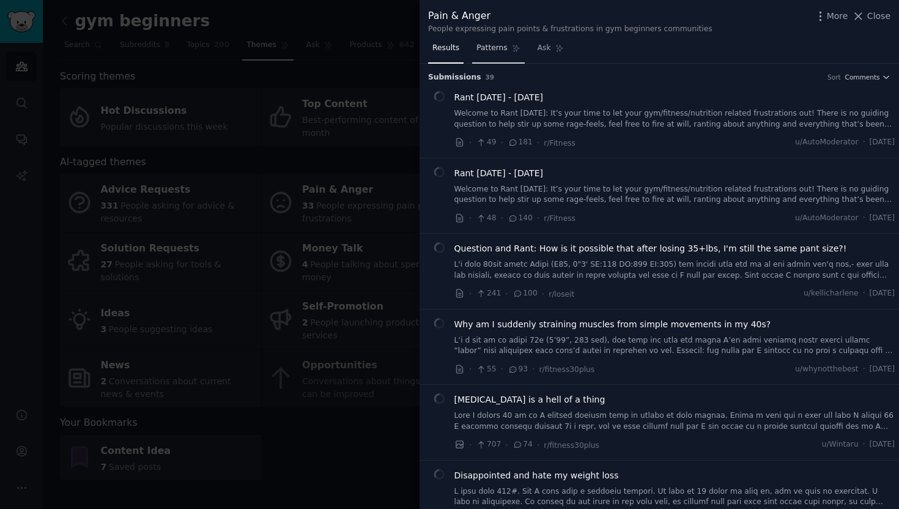
click at [498, 51] on span "Patterns" at bounding box center [492, 48] width 31 height 11
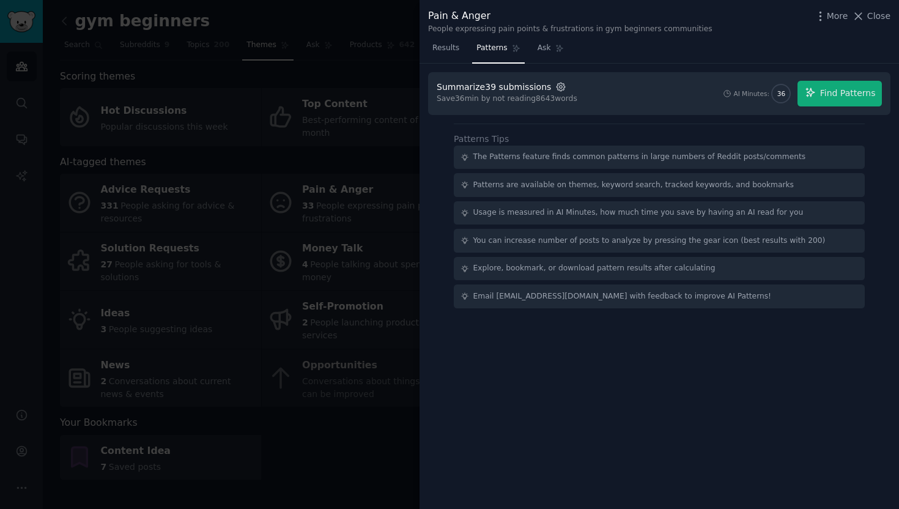
click at [559, 90] on icon "button" at bounding box center [560, 86] width 11 height 11
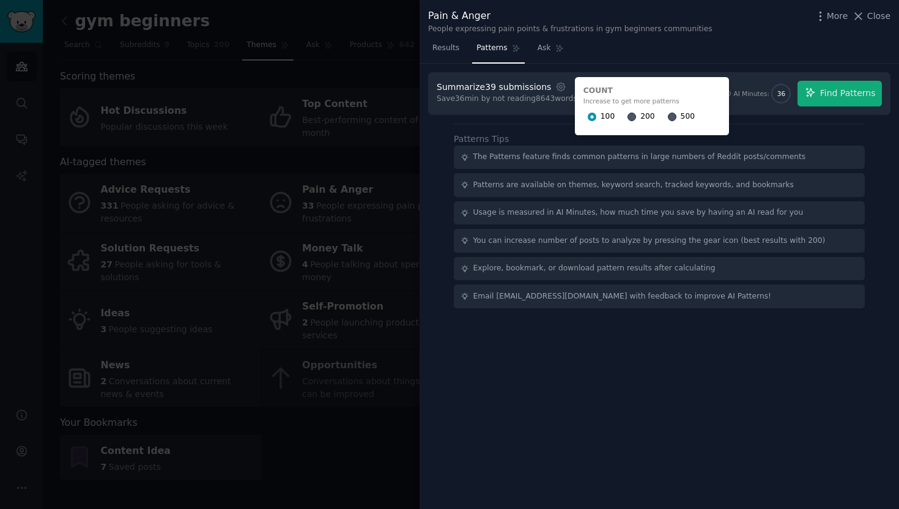
click at [628, 116] on input "200" at bounding box center [632, 117] width 9 height 9
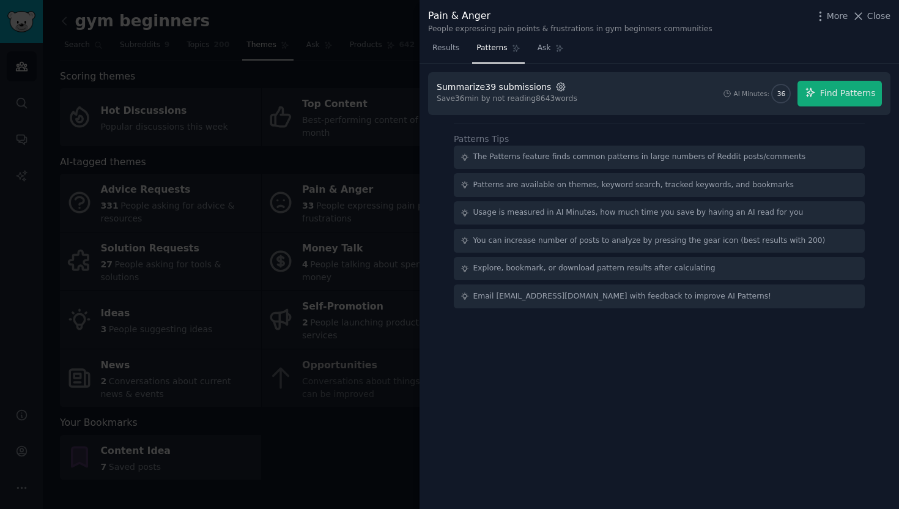
click at [555, 85] on icon "button" at bounding box center [560, 86] width 11 height 11
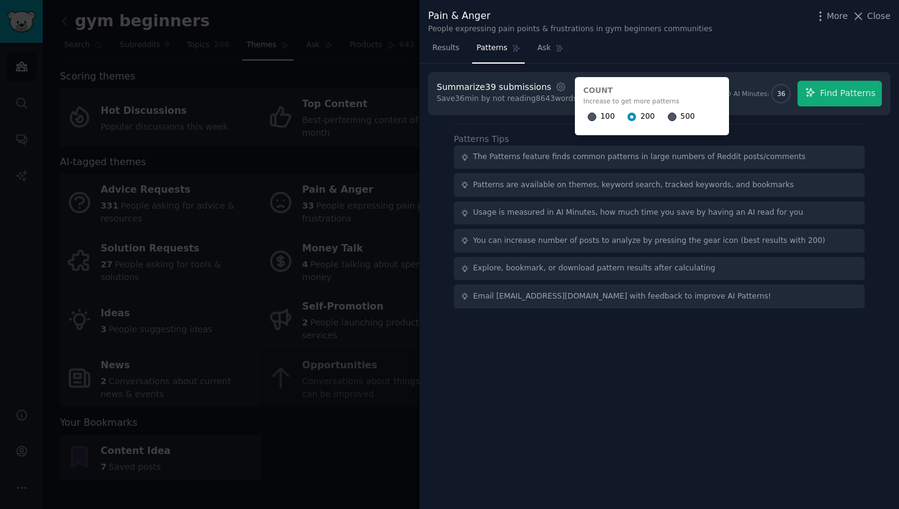
click at [668, 116] on input "500" at bounding box center [672, 117] width 9 height 9
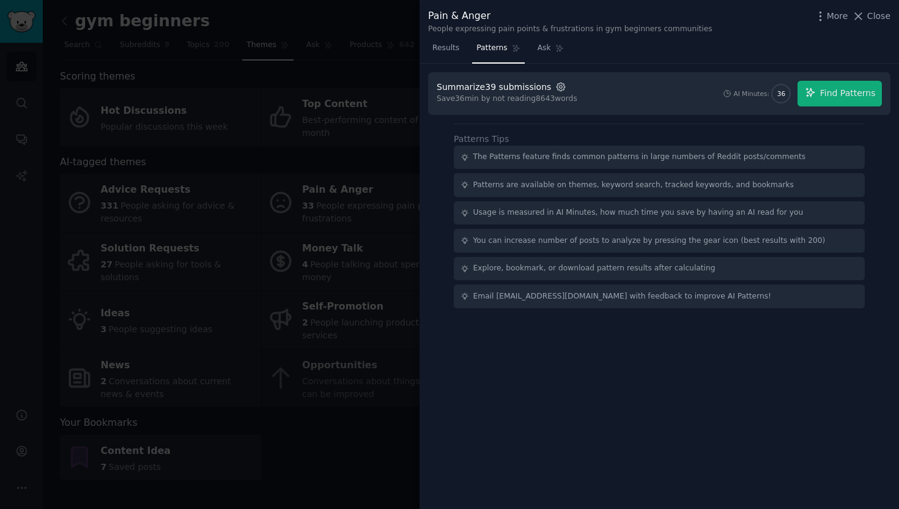
click at [557, 83] on icon "button" at bounding box center [561, 87] width 8 height 8
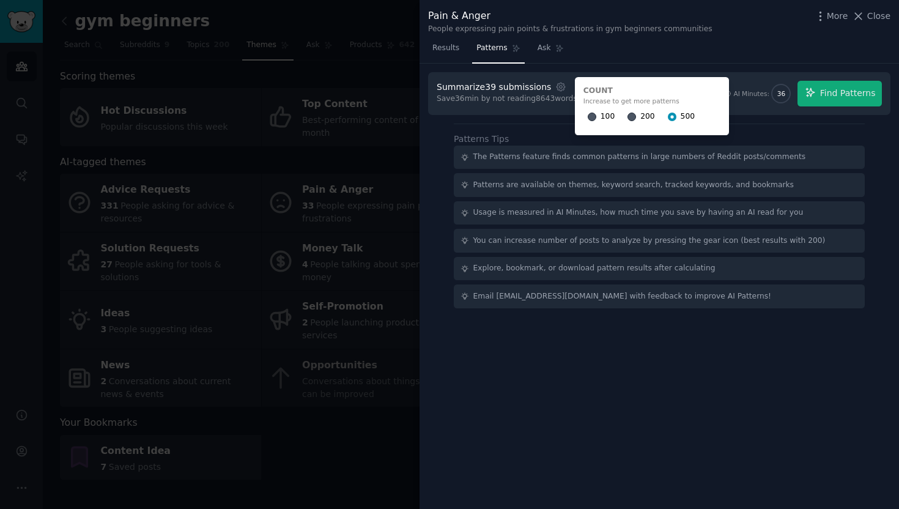
click at [588, 115] on input "100" at bounding box center [592, 117] width 9 height 9
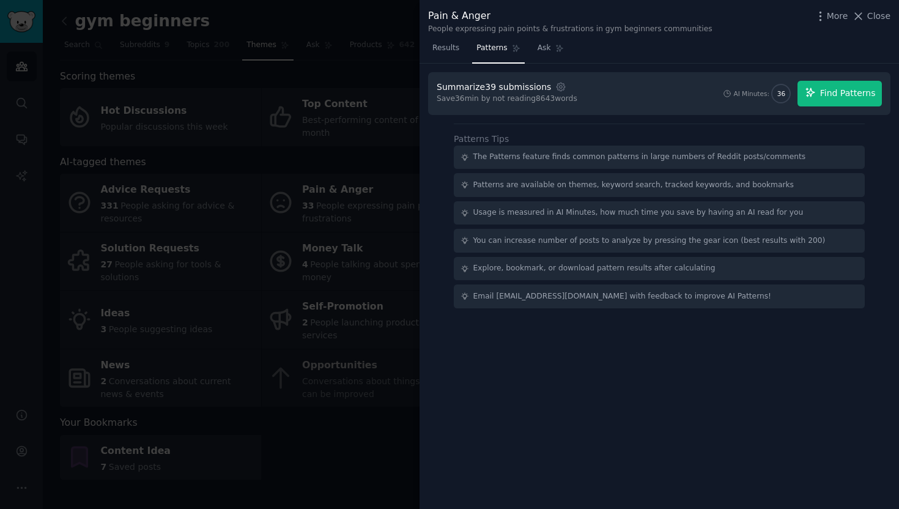
click at [828, 91] on span "Find Patterns" at bounding box center [848, 93] width 56 height 13
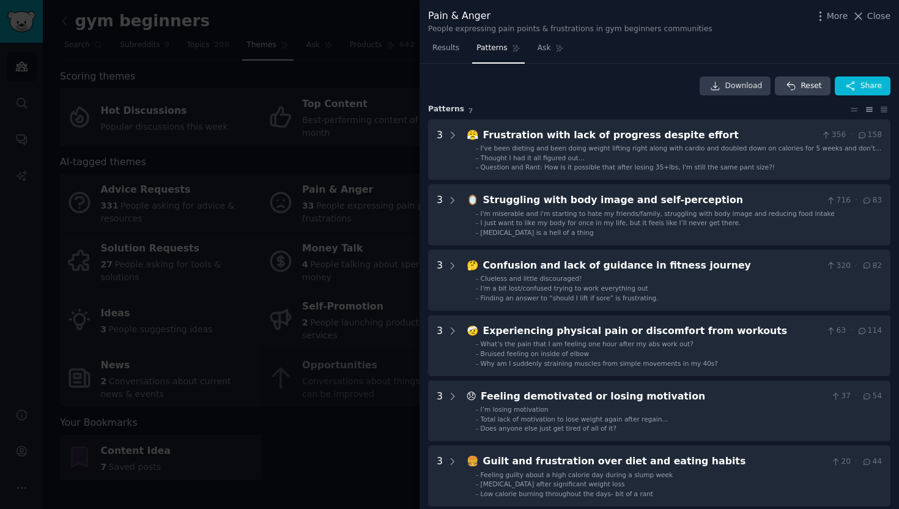
click at [727, 87] on span "Download" at bounding box center [744, 86] width 37 height 11
click at [621, 102] on div "Download Reset Share Pattern s 7 3 😤 Frustration with lack of progress despite …" at bounding box center [659, 324] width 462 height 496
click at [882, 111] on icon at bounding box center [885, 109] width 6 height 5
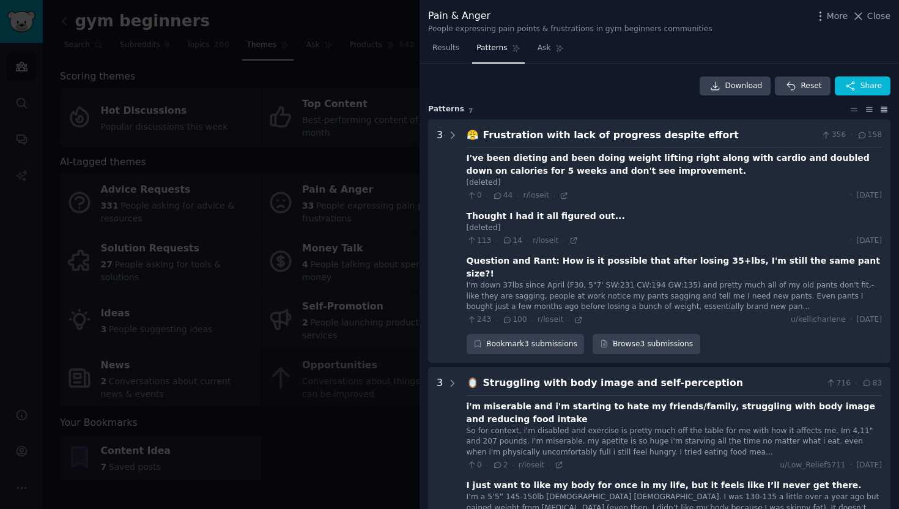
click at [865, 109] on icon at bounding box center [869, 109] width 13 height 9
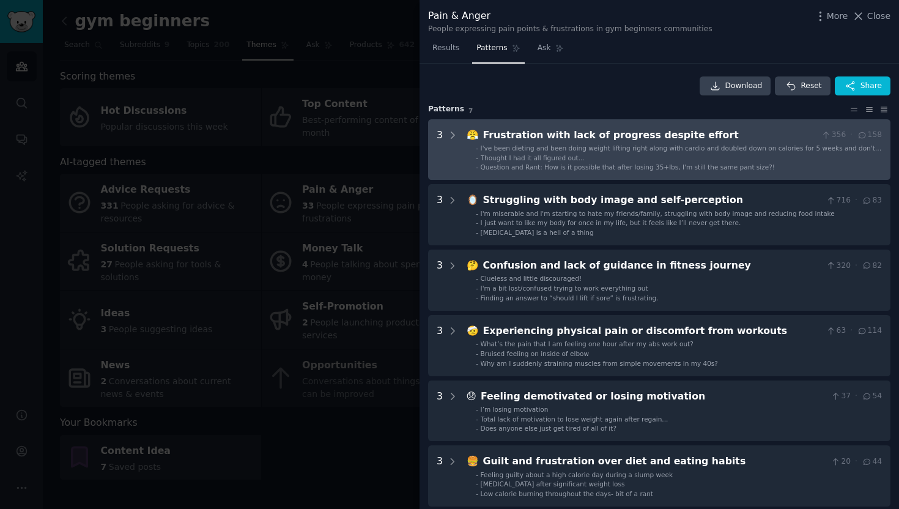
click at [629, 144] on span "I've been dieting and been doing weight lifting right along with cardio and dou…" at bounding box center [681, 152] width 401 height 16
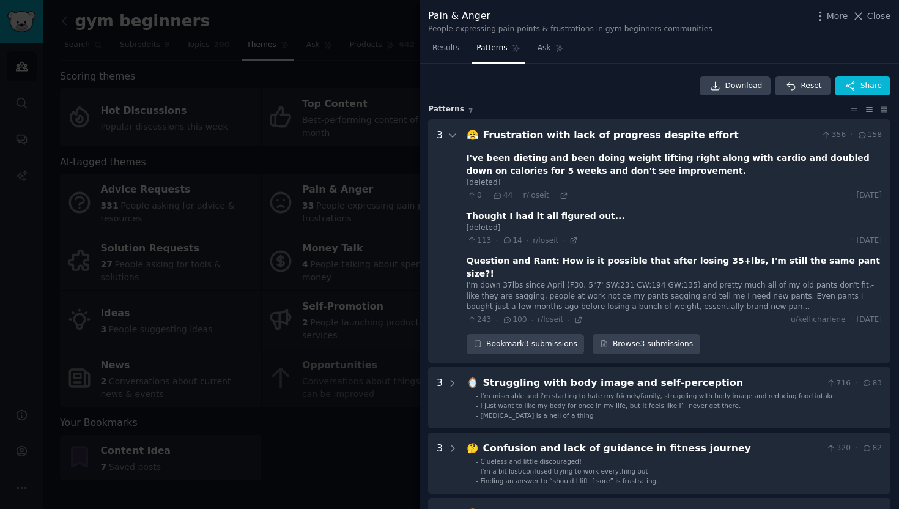
scroll to position [56, 0]
